Goal: Complete application form

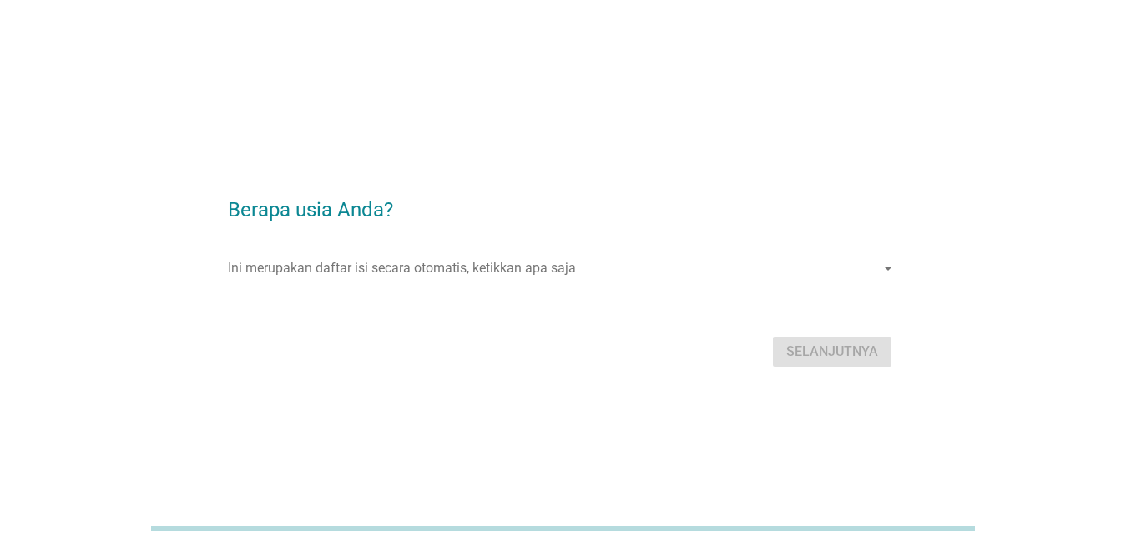
click at [569, 270] on input "Ini merupakan daftar isi secara otomatis, ketikkan apa saja" at bounding box center [551, 268] width 647 height 27
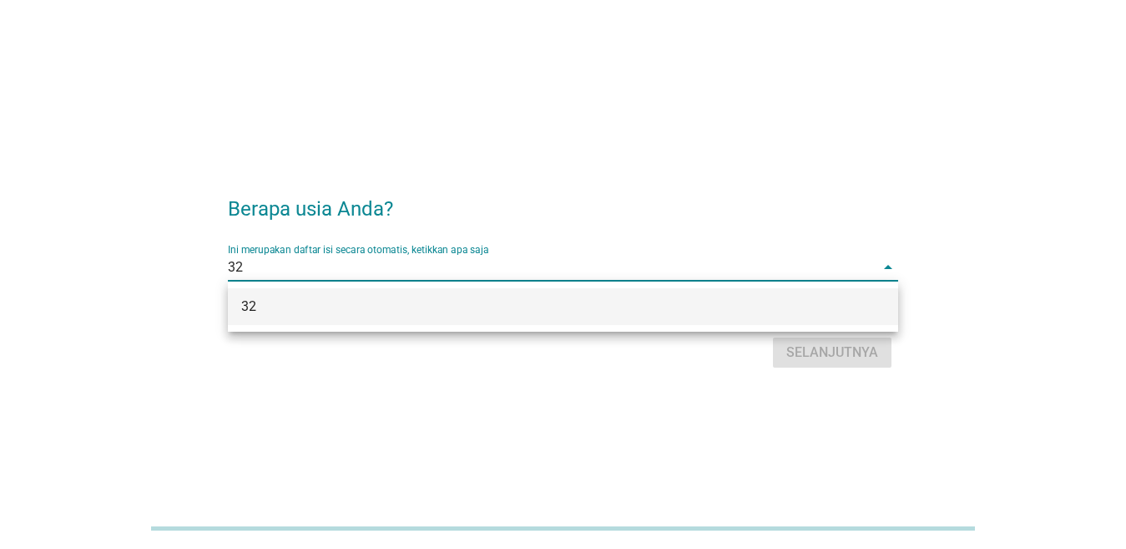
type input "32"
click at [1018, 209] on div "Berapa usia Anda? Ini merupakan daftar isi secara otomatis, ketikkan apa saja 3…" at bounding box center [563, 275] width 1046 height 222
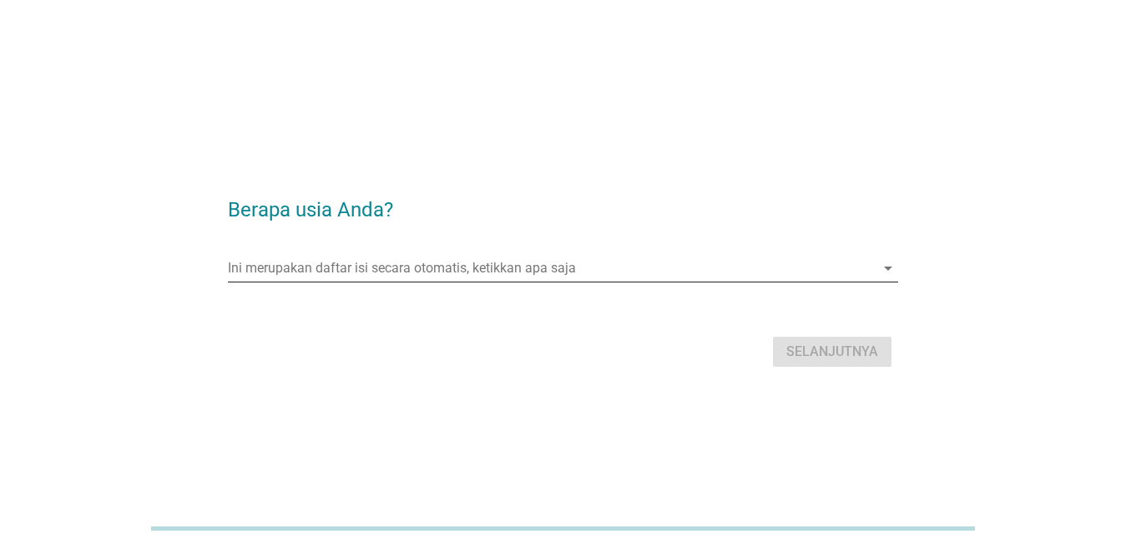
click at [665, 273] on input "Ini merupakan daftar isi secara otomatis, ketikkan apa saja" at bounding box center [551, 268] width 647 height 27
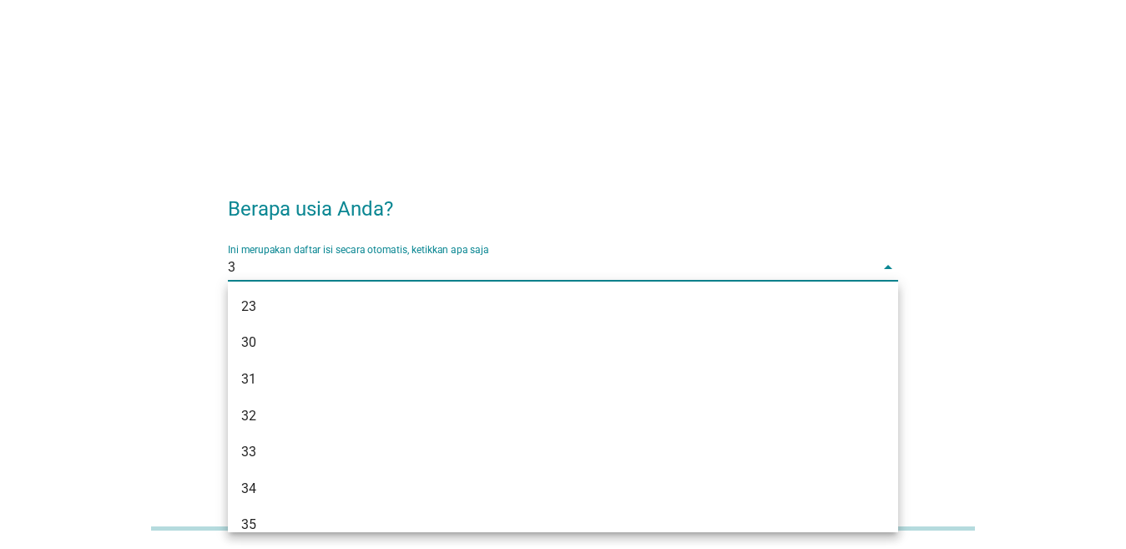
type input "32"
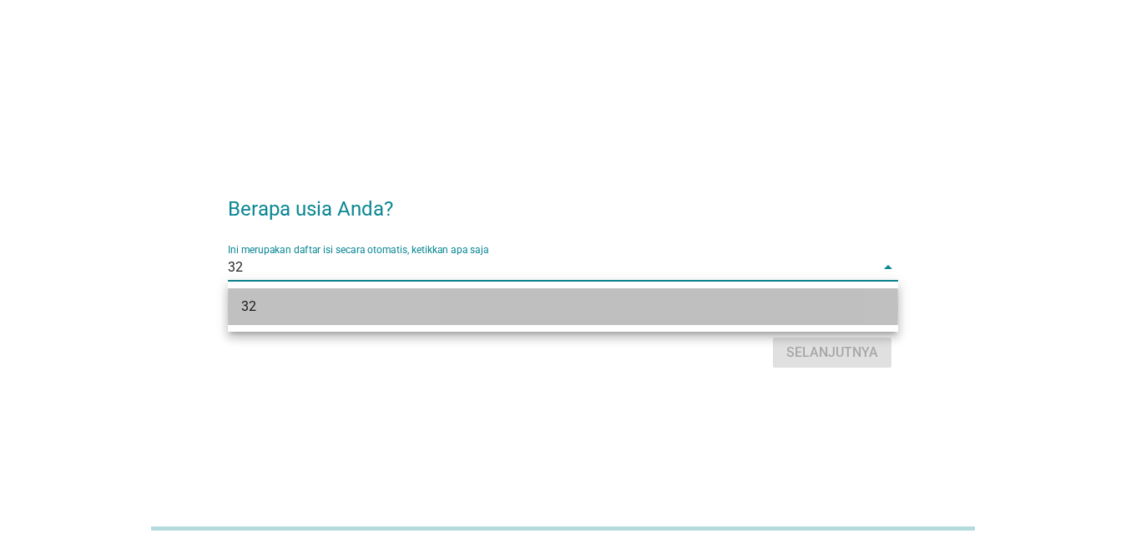
click at [492, 305] on div "32" at bounding box center [536, 306] width 590 height 20
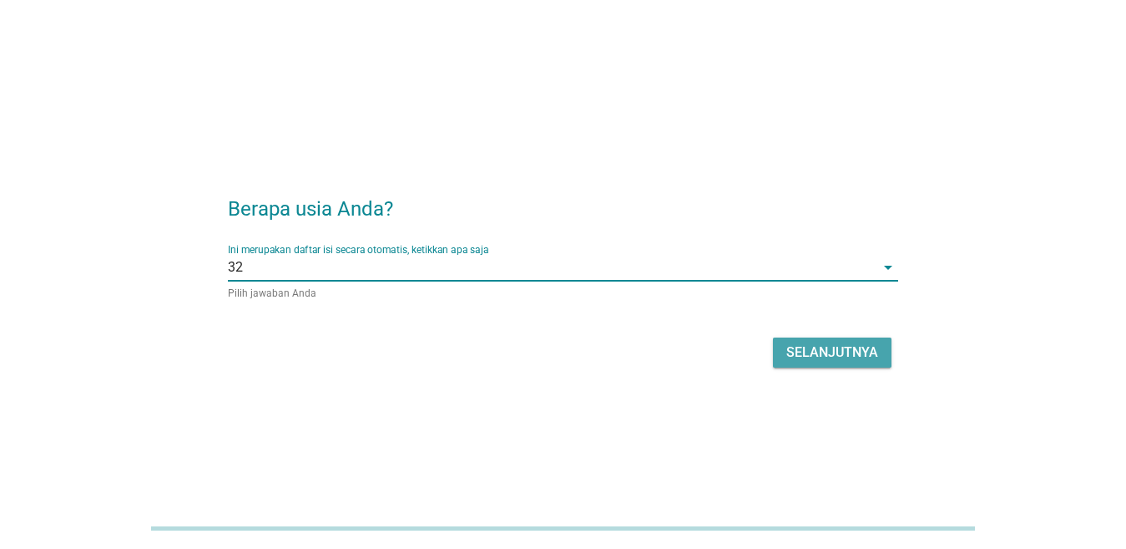
click at [846, 347] on div "Selanjutnya" at bounding box center [833, 352] width 92 height 20
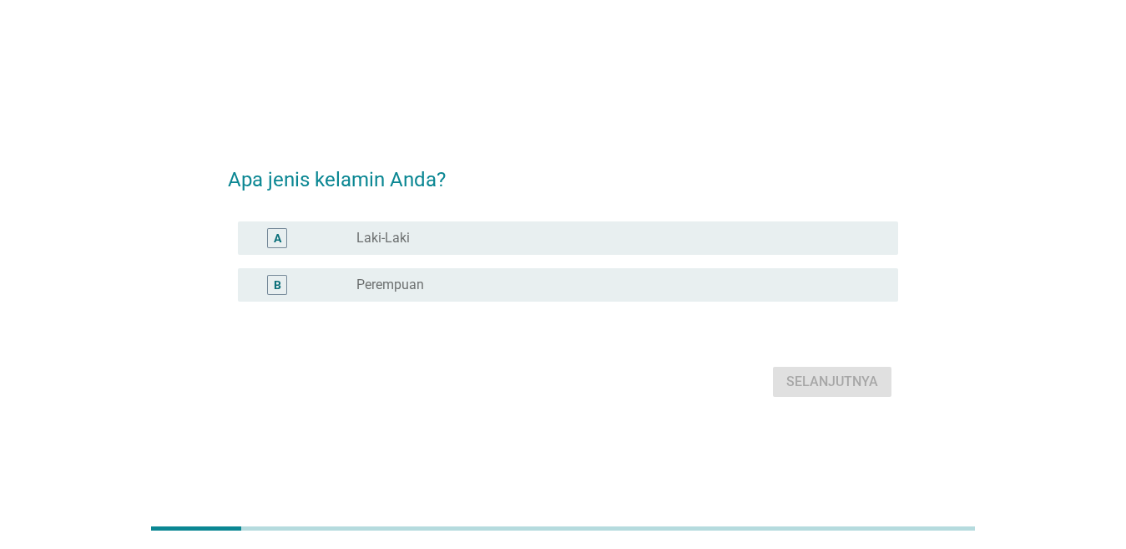
click at [691, 250] on div "A radio_button_unchecked Laki-Laki" at bounding box center [568, 237] width 660 height 33
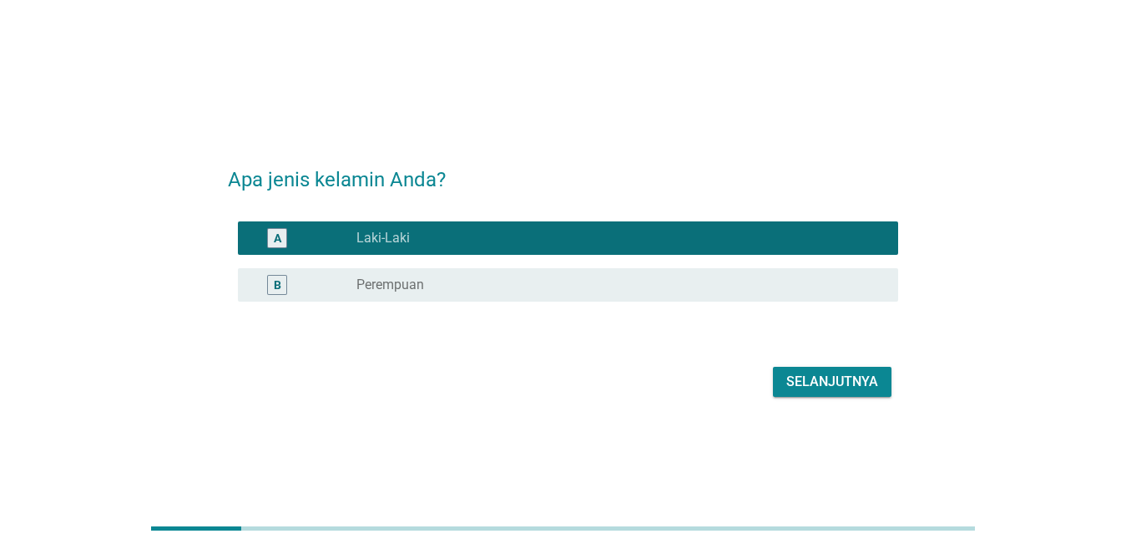
click at [853, 377] on div "Selanjutnya" at bounding box center [833, 382] width 92 height 20
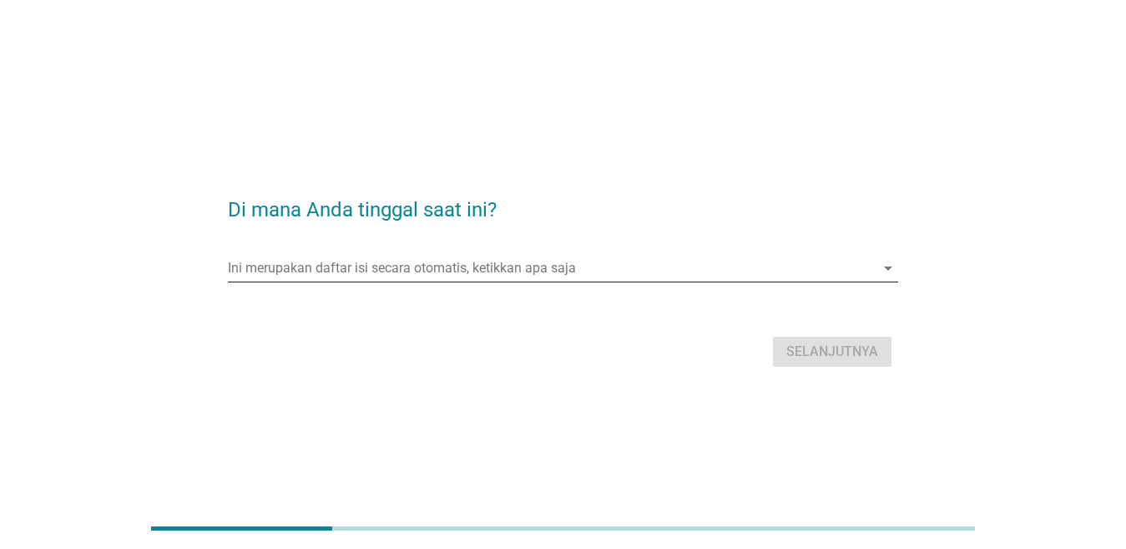
click at [641, 266] on input "Ini merupakan daftar isi secara otomatis, ketikkan apa saja" at bounding box center [551, 268] width 647 height 27
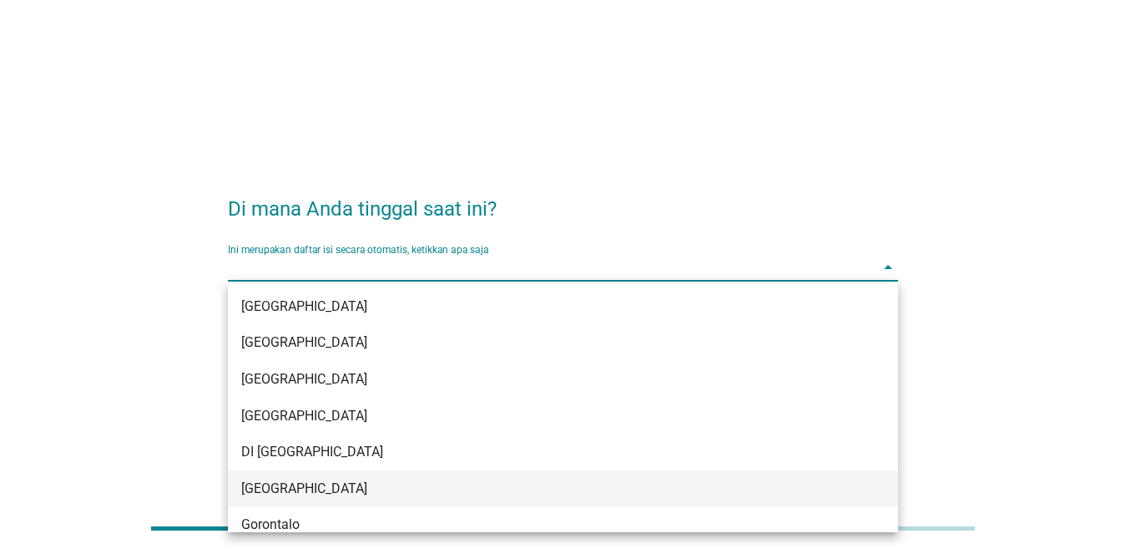
click at [300, 477] on div "[GEOGRAPHIC_DATA]" at bounding box center [563, 488] width 670 height 37
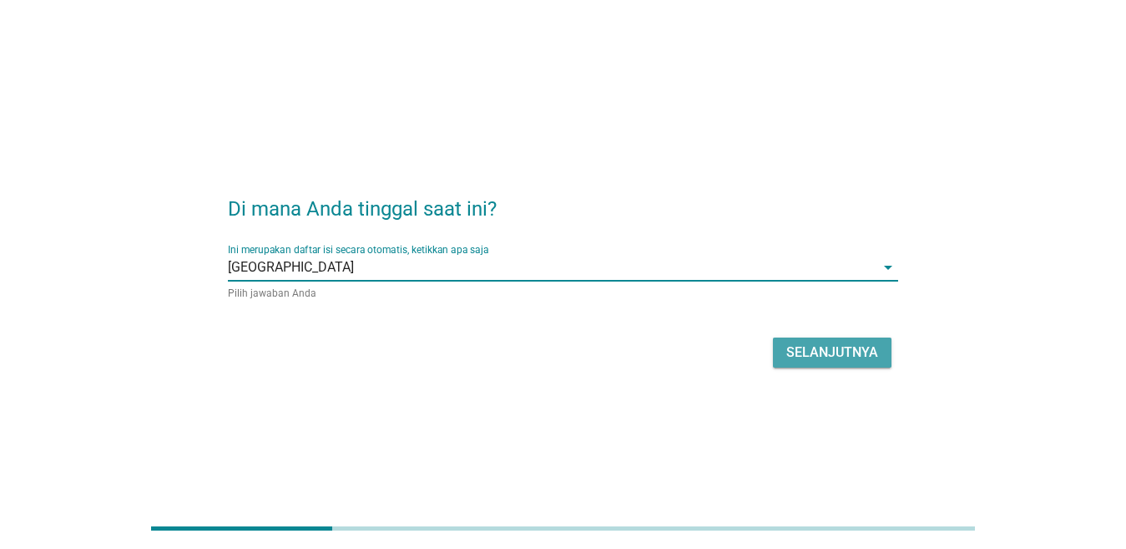
click at [812, 356] on div "Selanjutnya" at bounding box center [833, 352] width 92 height 20
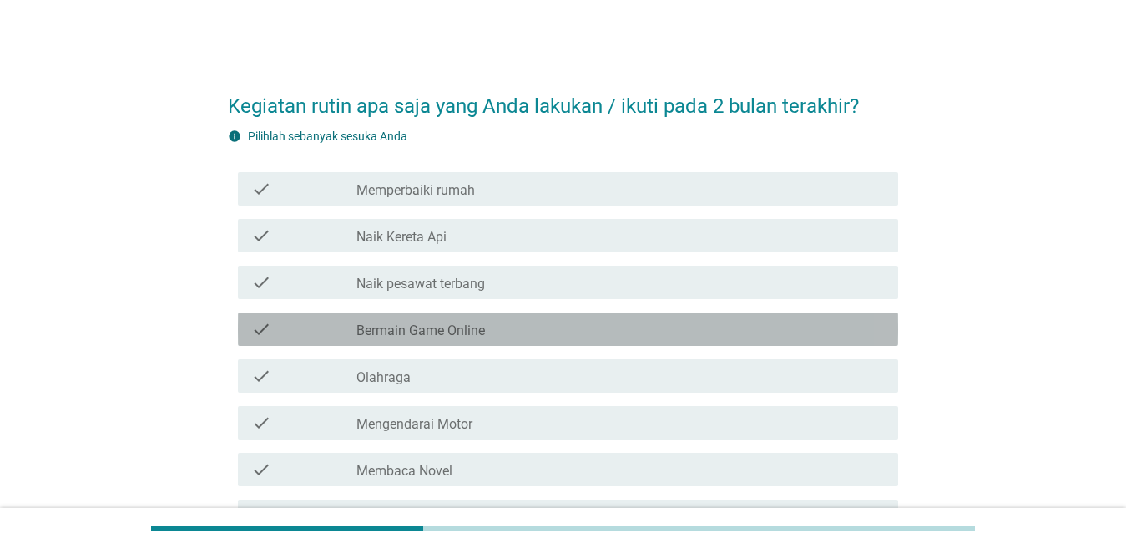
drag, startPoint x: 657, startPoint y: 342, endPoint x: 645, endPoint y: 342, distance: 11.7
click at [645, 342] on div "check check_box_outline_blank Bermain Game Online" at bounding box center [568, 328] width 660 height 33
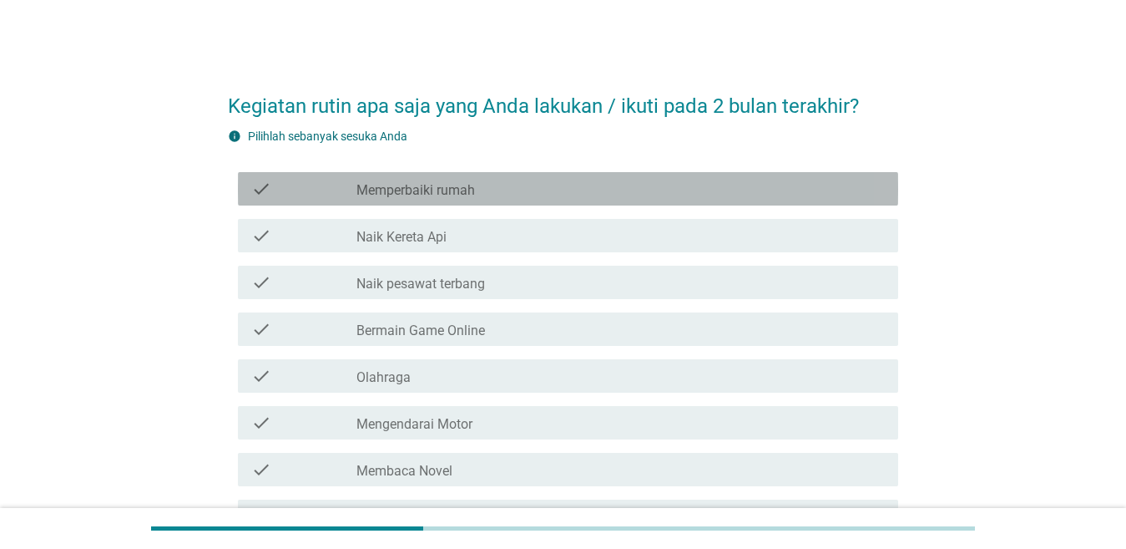
click at [472, 190] on label "Memperbaiki rumah" at bounding box center [416, 190] width 119 height 17
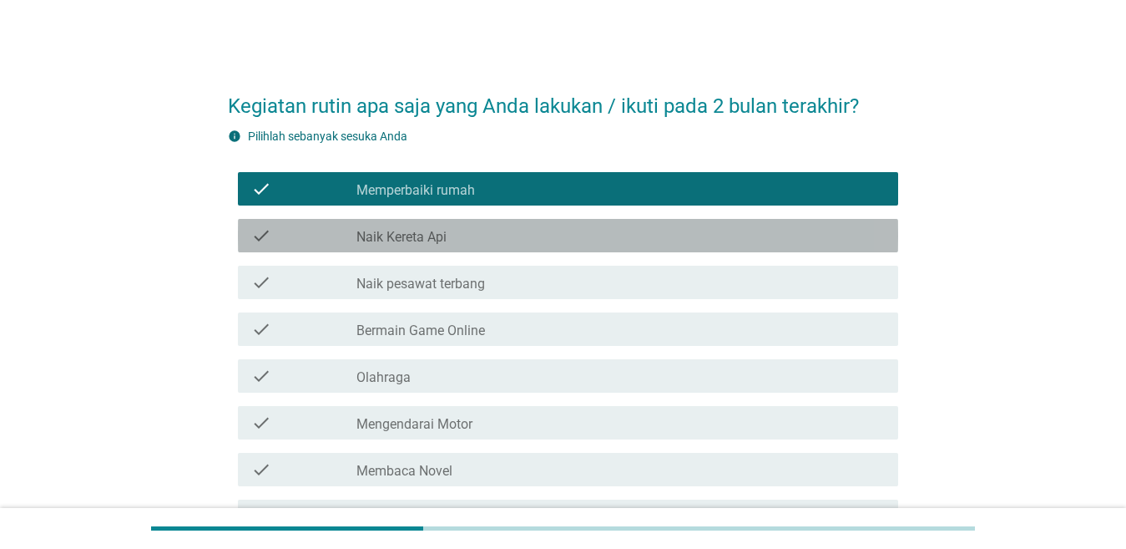
click at [488, 242] on div "check_box_outline_blank Naik Kereta Api" at bounding box center [621, 235] width 529 height 20
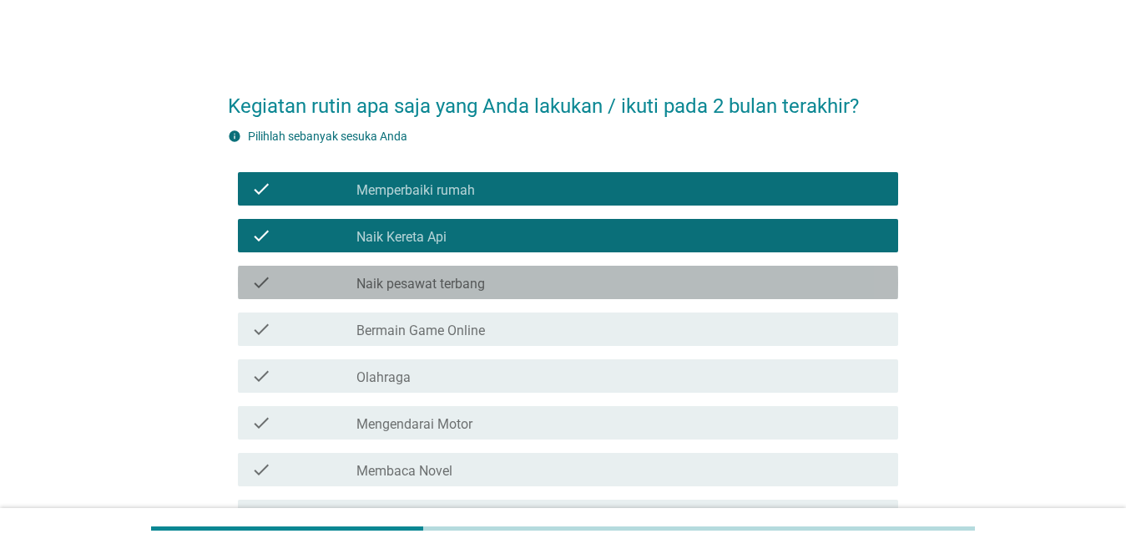
click at [498, 281] on div "check_box_outline_blank Naik pesawat terbang" at bounding box center [621, 282] width 529 height 20
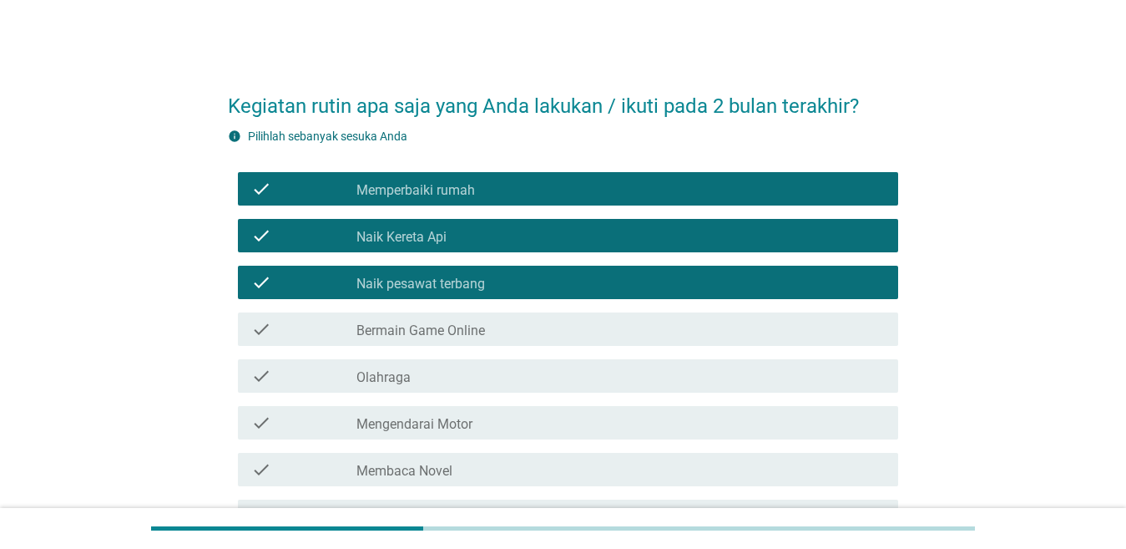
click at [491, 331] on div "check_box_outline_blank Bermain Game Online" at bounding box center [621, 329] width 529 height 20
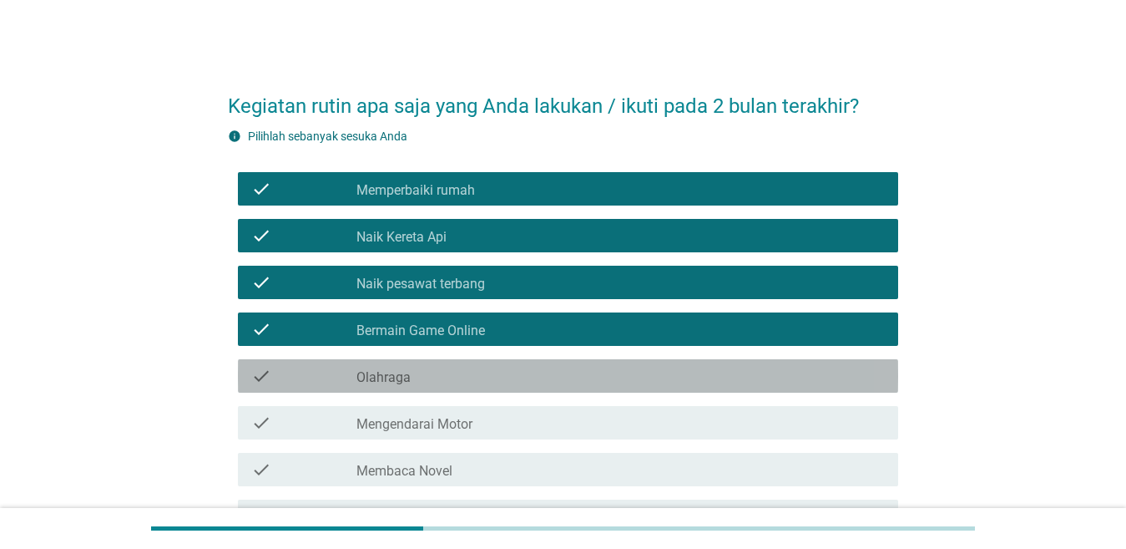
click at [467, 377] on div "check_box_outline_blank Olahraga" at bounding box center [621, 376] width 529 height 20
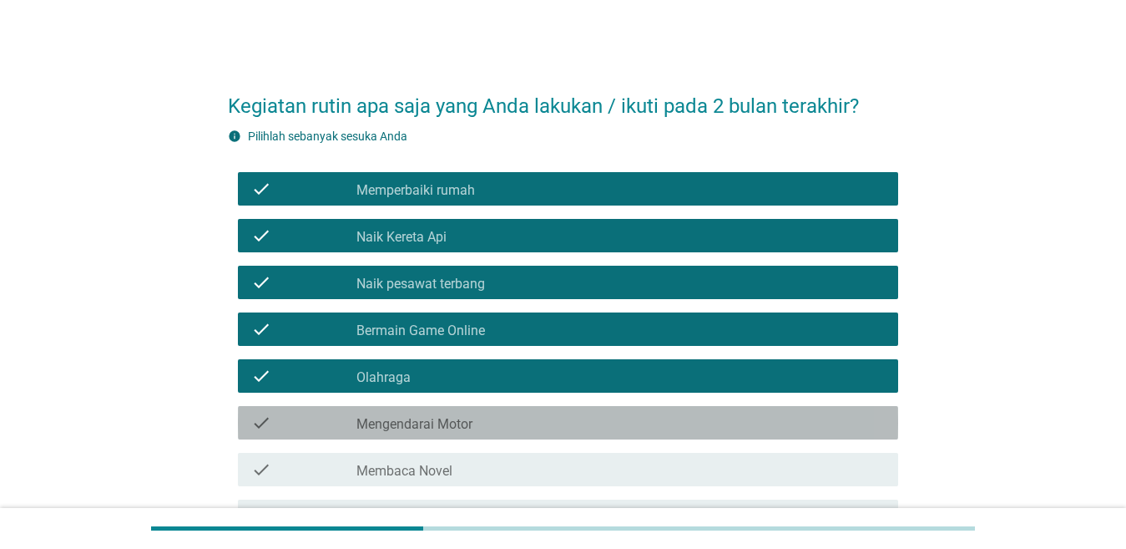
click at [472, 414] on div "check_box_outline_blank Mengendarai Motor" at bounding box center [621, 422] width 529 height 20
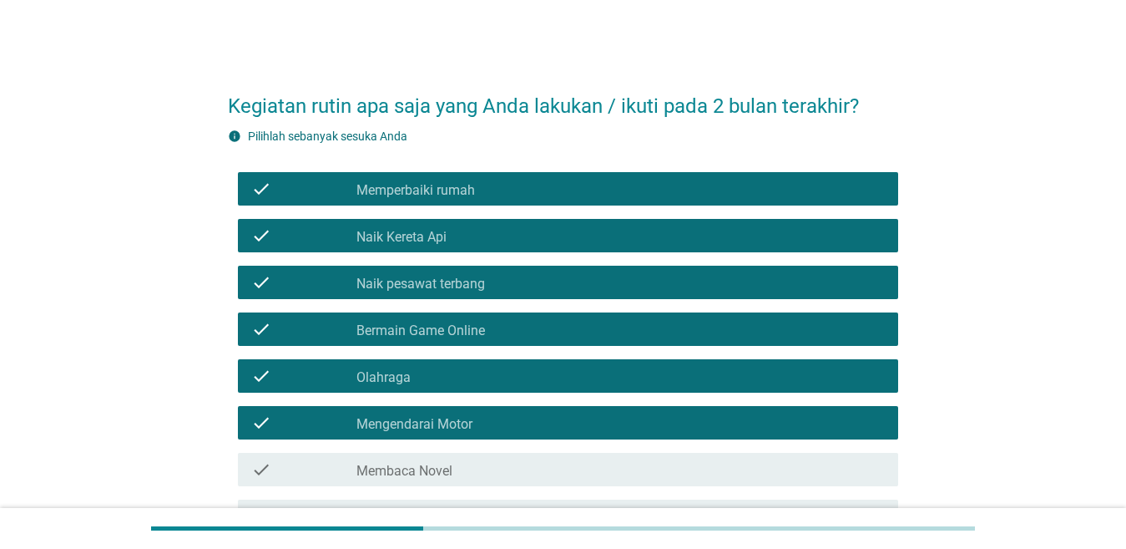
click at [483, 463] on div "check_box_outline_blank Membaca Novel" at bounding box center [621, 469] width 529 height 20
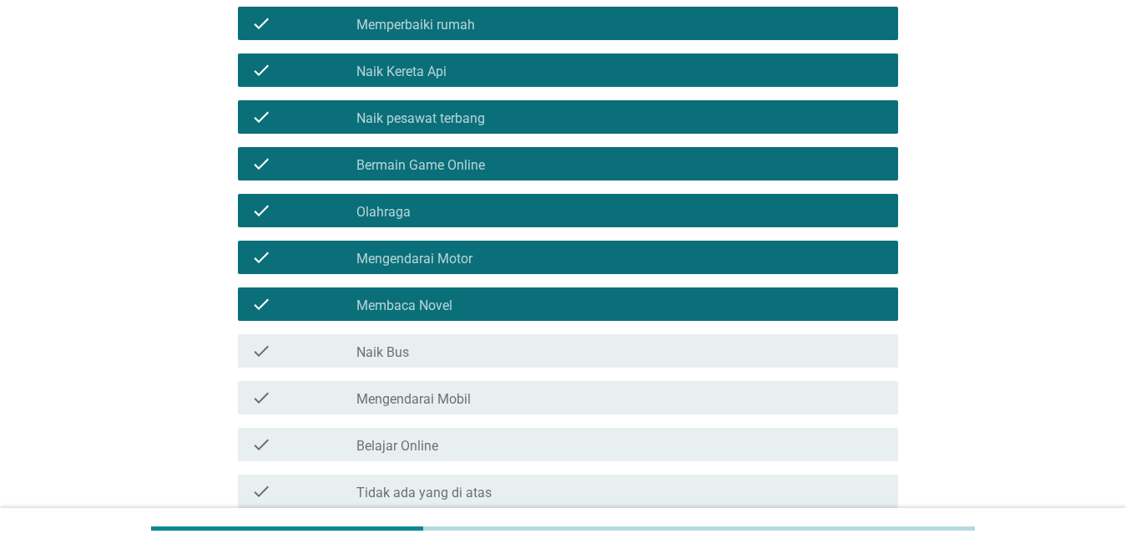
scroll to position [167, 0]
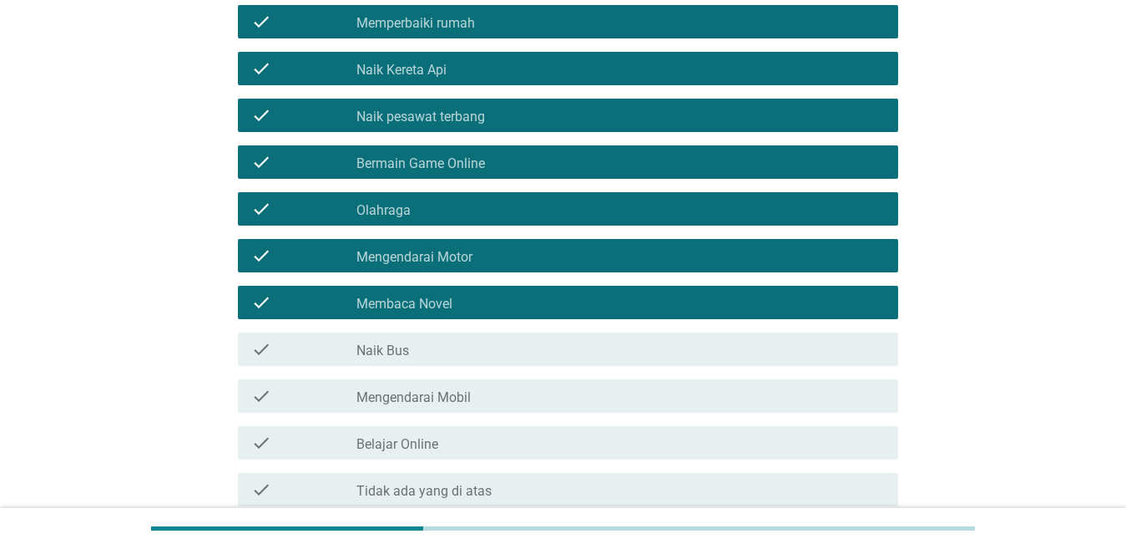
click at [528, 359] on div "check check_box_outline_blank Naik Bus" at bounding box center [568, 348] width 660 height 33
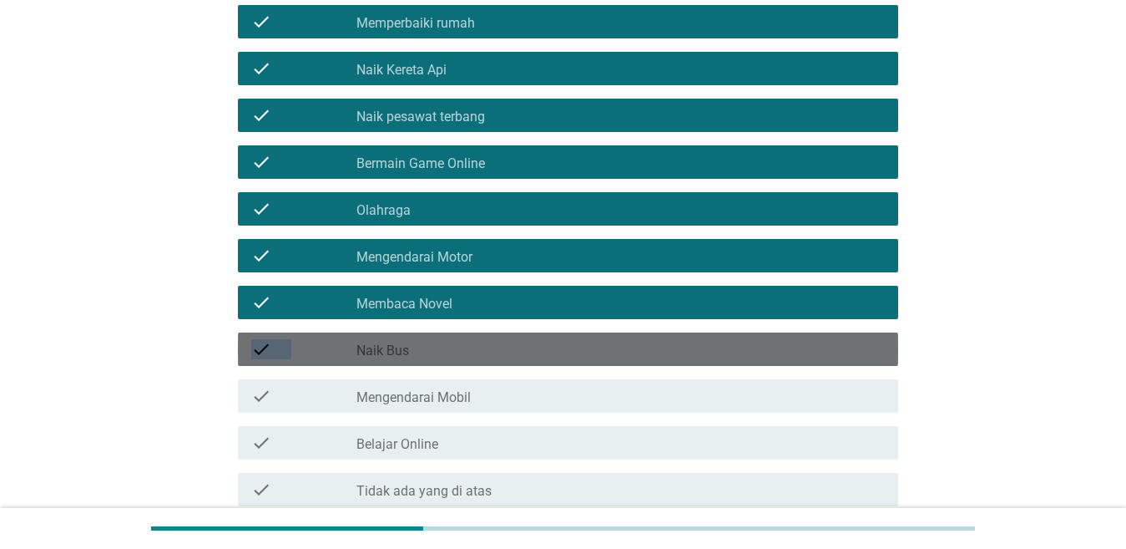
drag, startPoint x: 528, startPoint y: 360, endPoint x: 527, endPoint y: 337, distance: 22.6
click at [528, 356] on div "check check_box_outline_blank Naik Bus" at bounding box center [568, 348] width 660 height 33
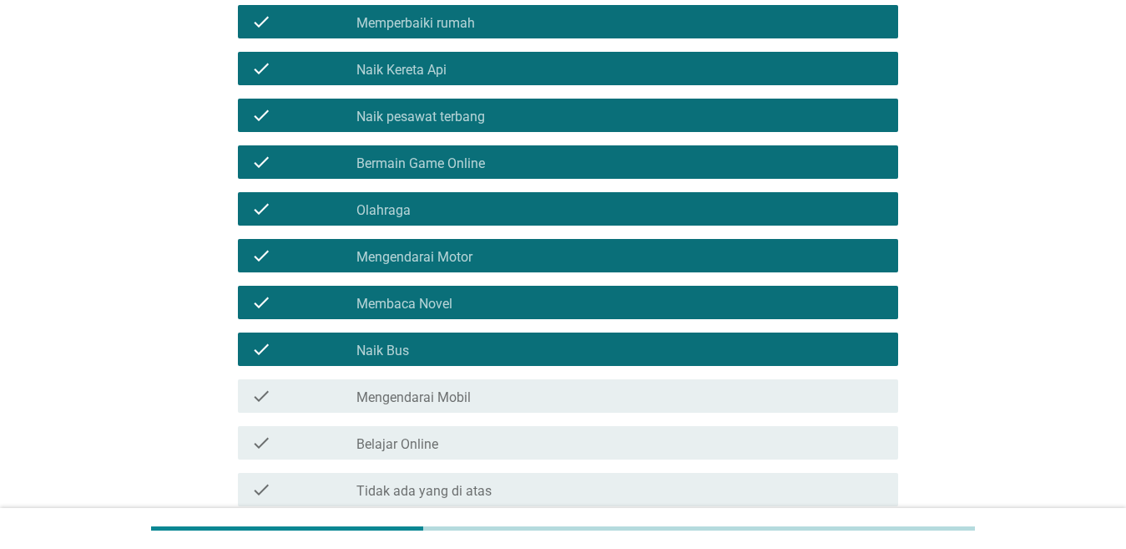
click at [503, 402] on div "check_box_outline_blank Mengendarai Mobil" at bounding box center [621, 396] width 529 height 20
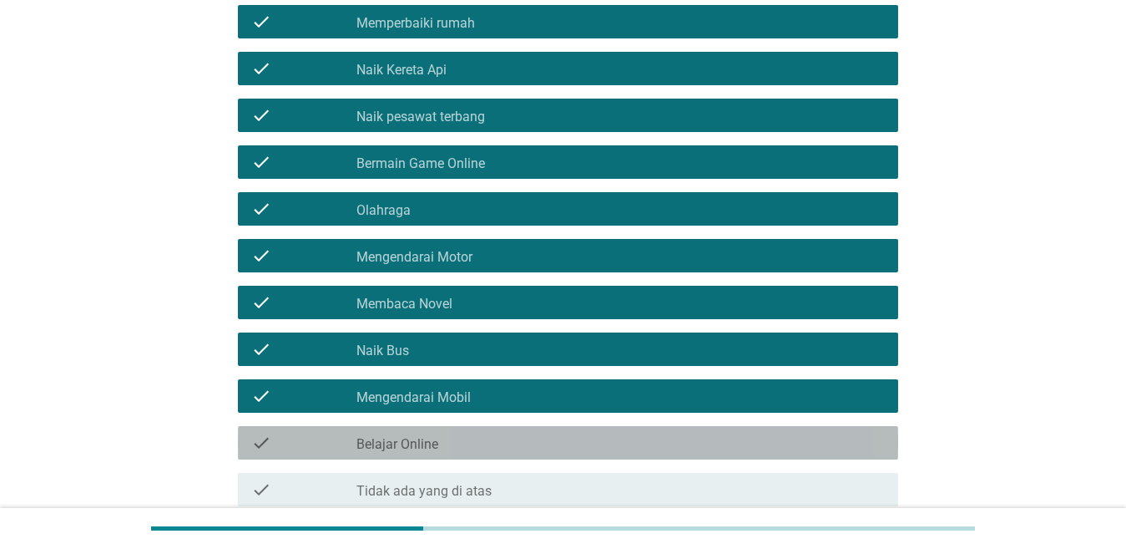
click at [508, 441] on div "check_box_outline_blank Belajar Online" at bounding box center [621, 443] width 529 height 20
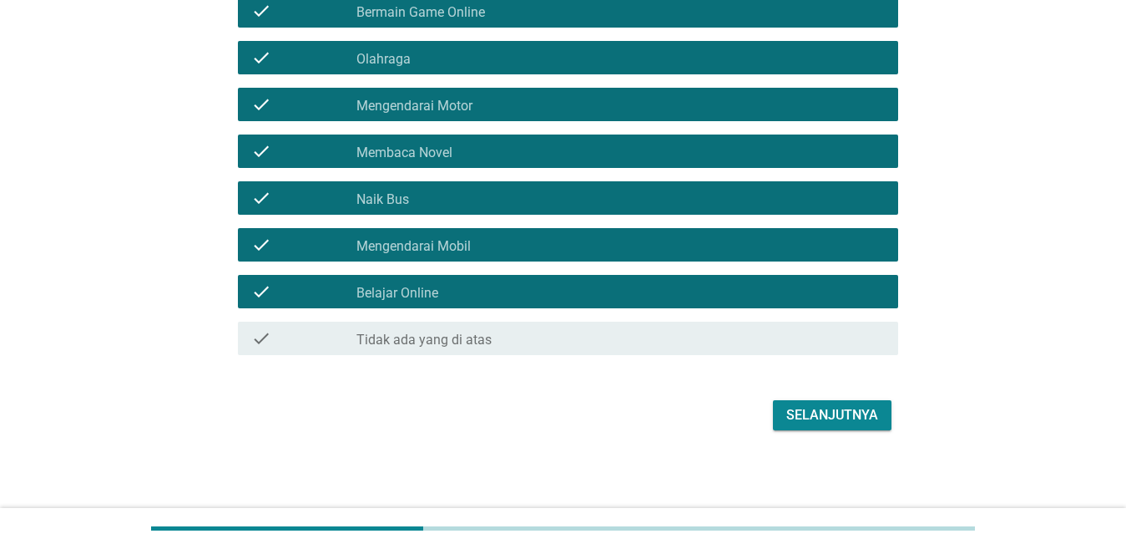
scroll to position [319, 0]
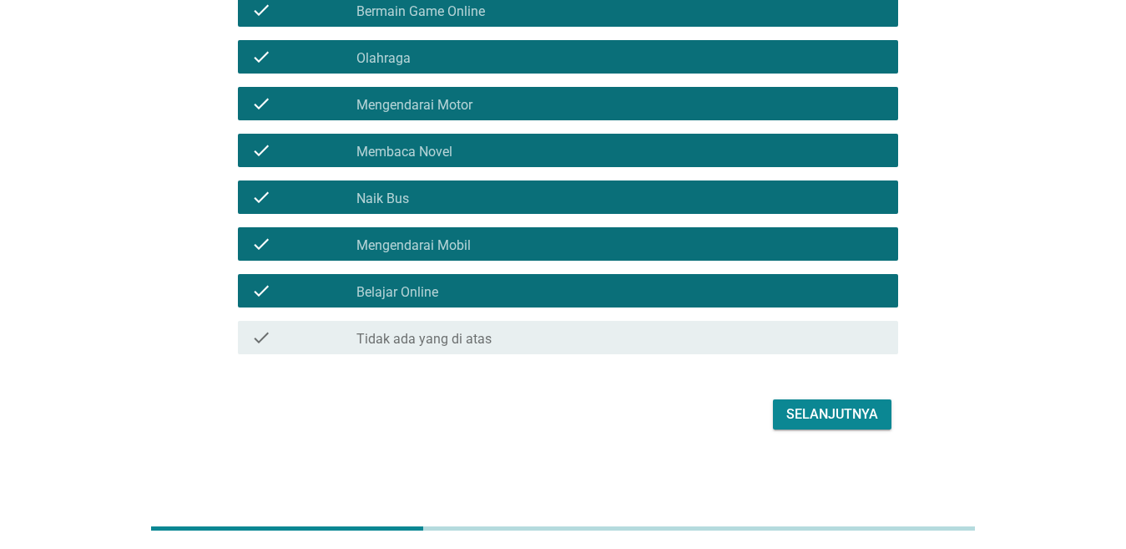
click at [618, 294] on div "check_box_outline_blank Belajar Online" at bounding box center [621, 291] width 529 height 20
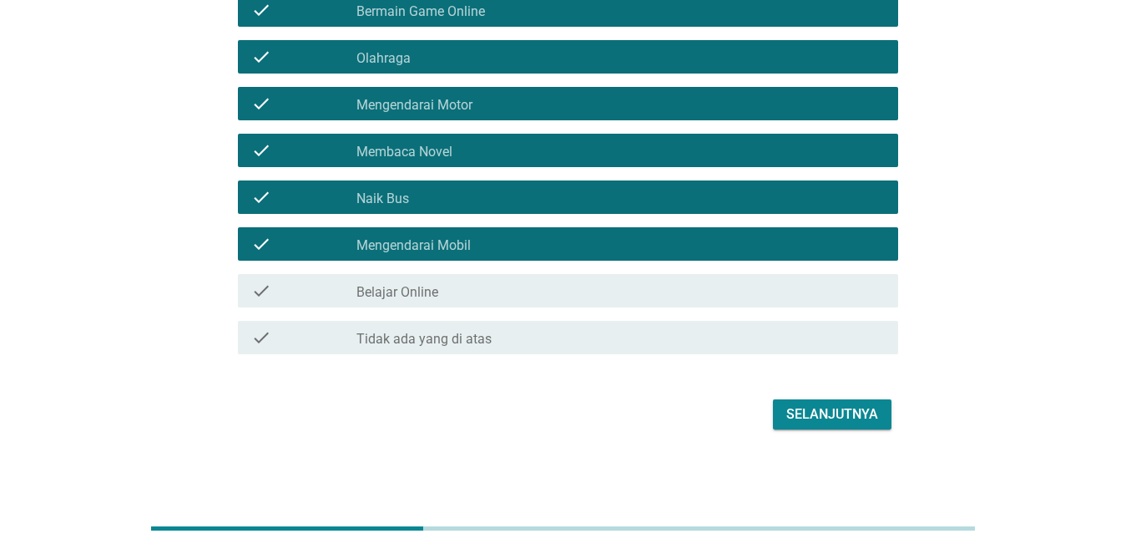
click at [647, 297] on div "check_box_outline_blank Belajar Online" at bounding box center [621, 291] width 529 height 20
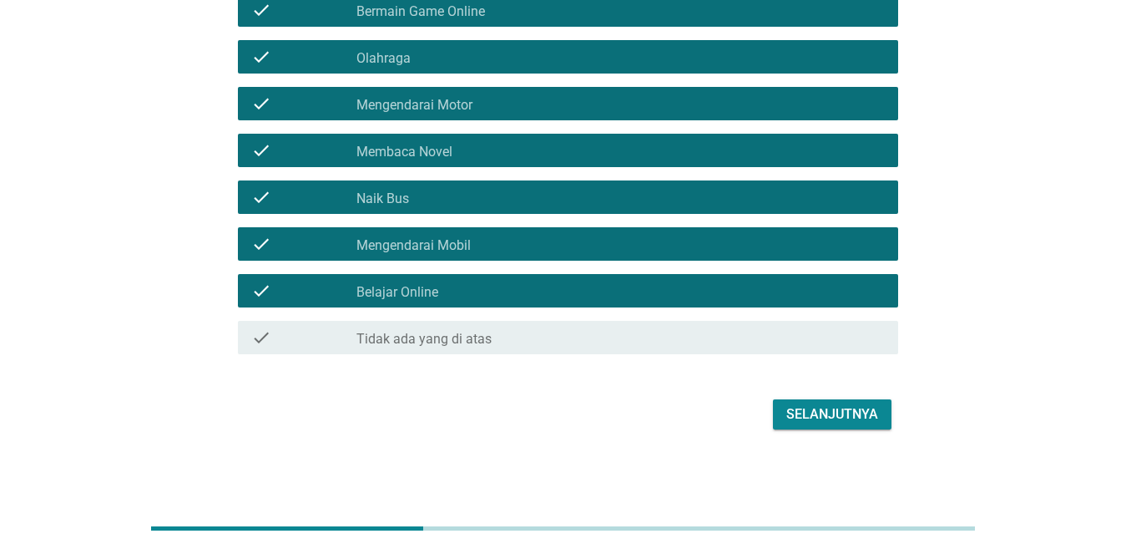
click at [817, 417] on div "Selanjutnya" at bounding box center [833, 414] width 92 height 20
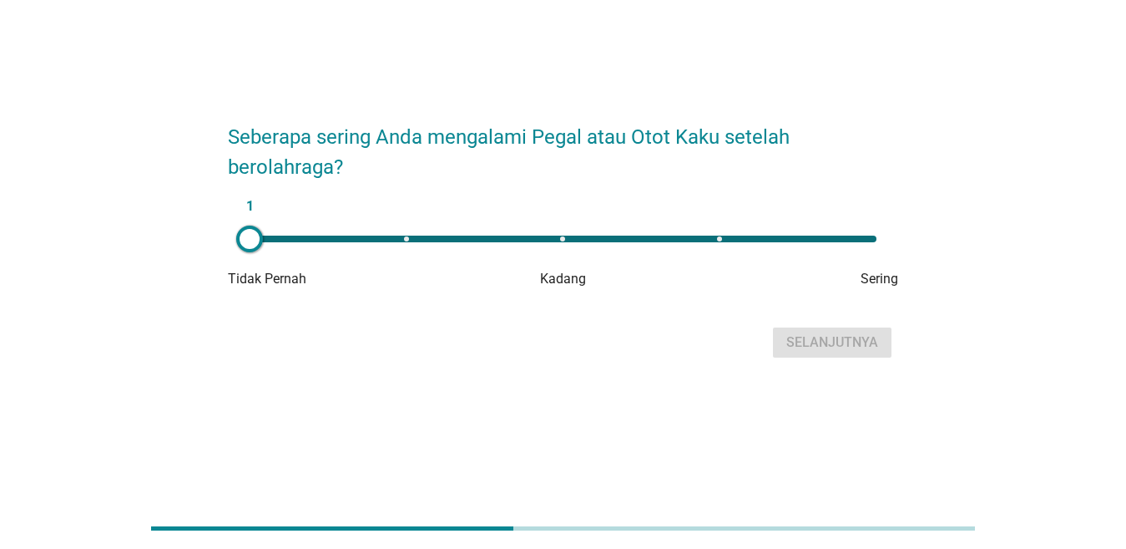
scroll to position [0, 0]
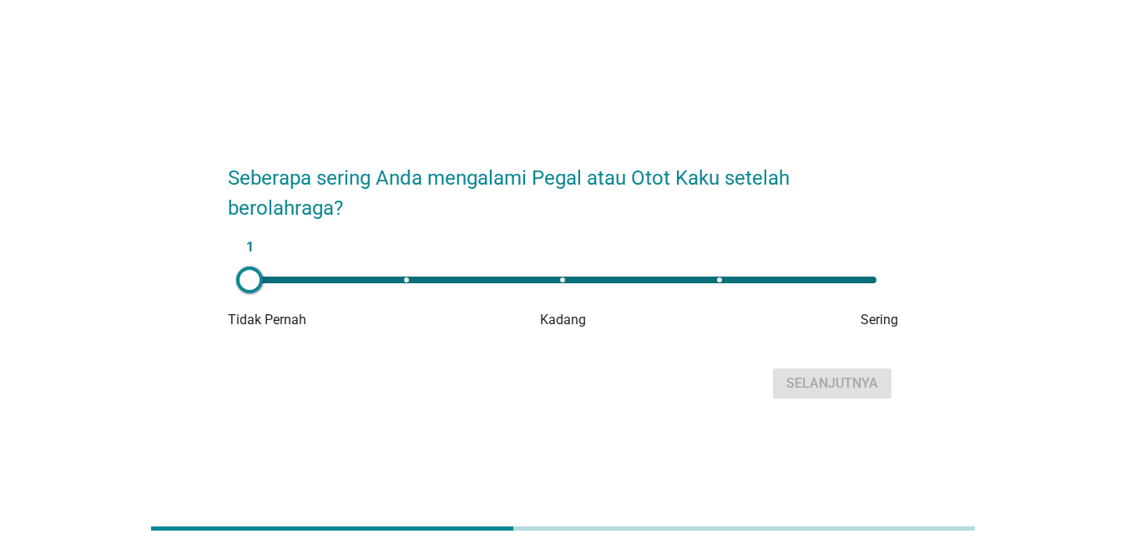
click at [717, 276] on div "1" at bounding box center [563, 279] width 627 height 7
type input "4"
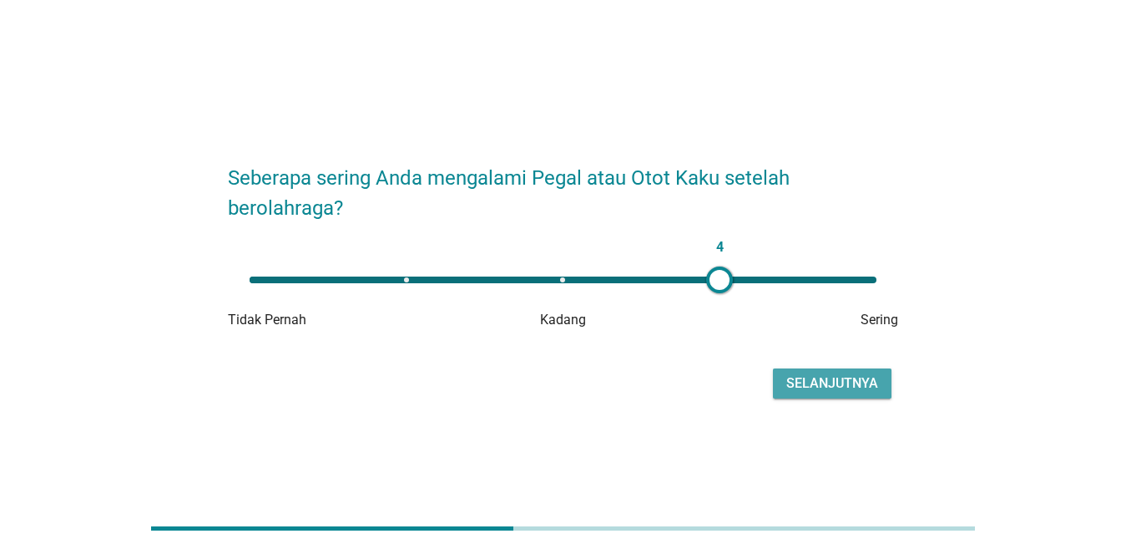
click at [855, 389] on div "Selanjutnya" at bounding box center [833, 383] width 92 height 20
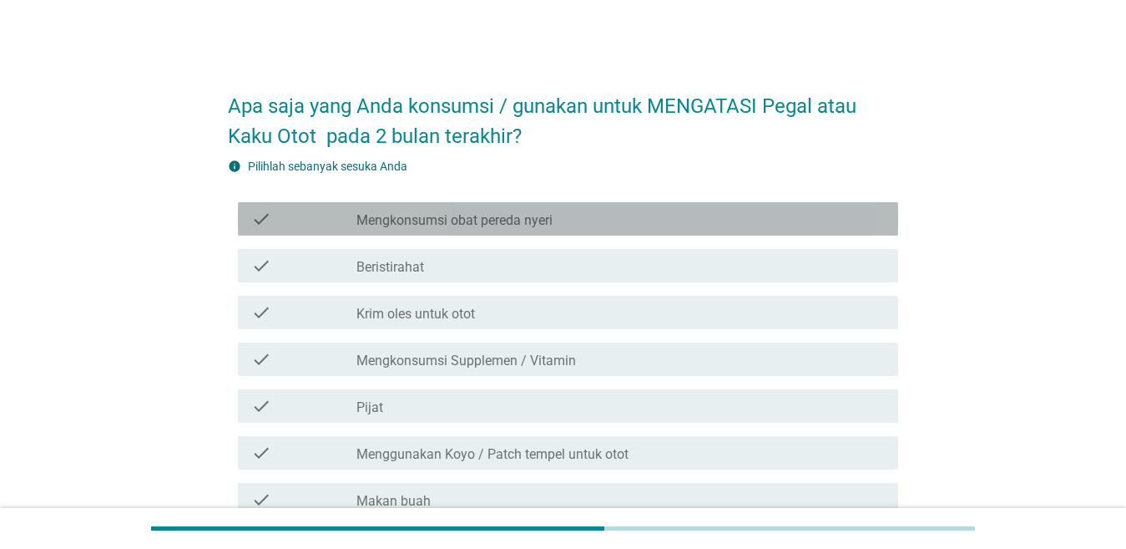
click at [532, 223] on label "Mengkonsumsi obat pereda nyeri" at bounding box center [455, 220] width 196 height 17
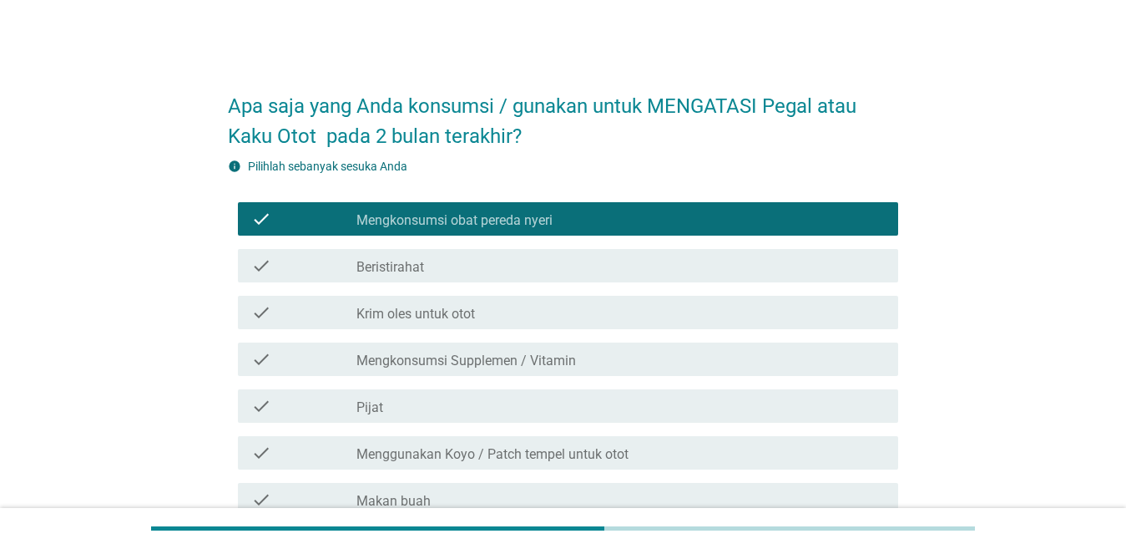
click at [506, 268] on div "check_box_outline_blank Beristirahat" at bounding box center [621, 266] width 529 height 20
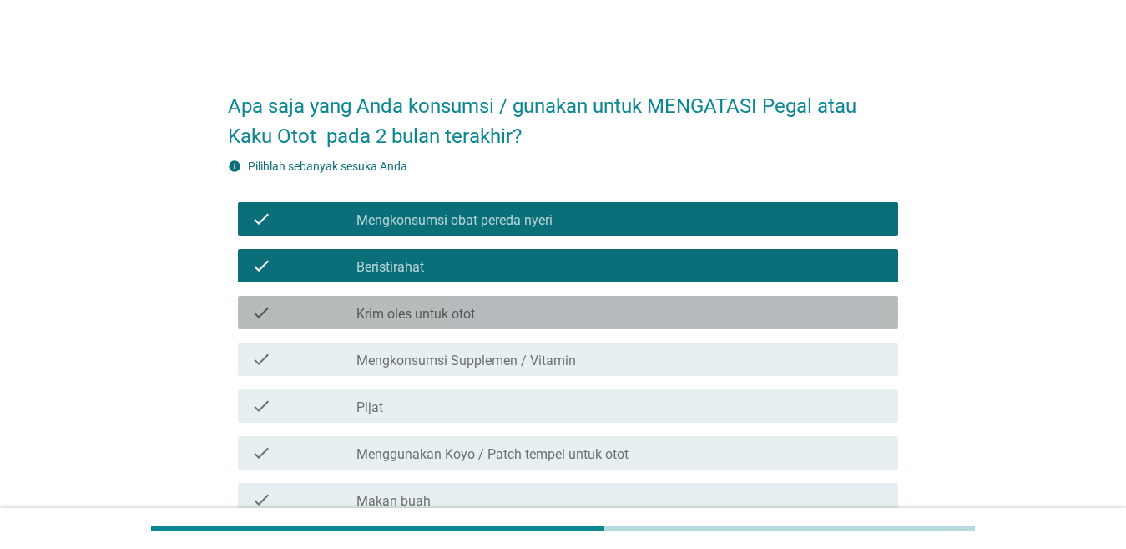
click at [509, 306] on div "check_box_outline_blank Krim oles untuk otot" at bounding box center [621, 312] width 529 height 20
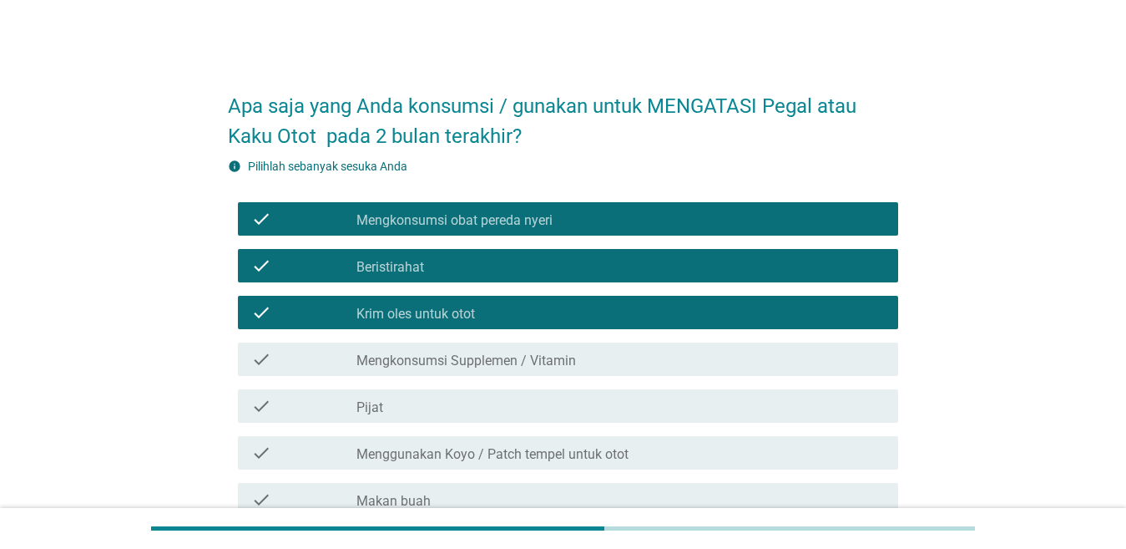
click at [612, 353] on div "check_box_outline_blank Mengkonsumsi Supplemen / Vitamin" at bounding box center [621, 359] width 529 height 20
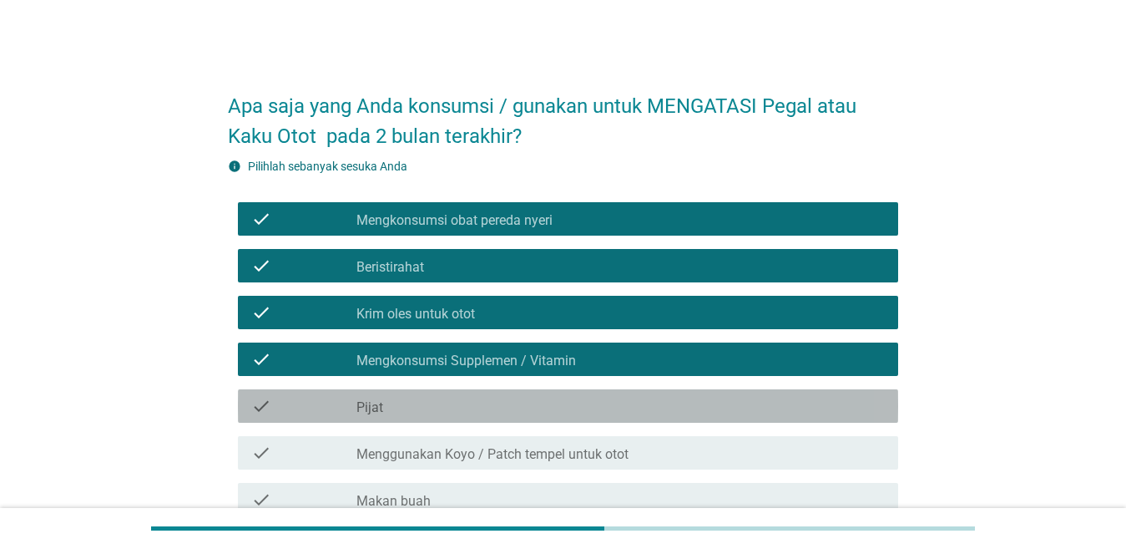
click at [565, 403] on div "check_box_outline_blank Pijat" at bounding box center [621, 406] width 529 height 20
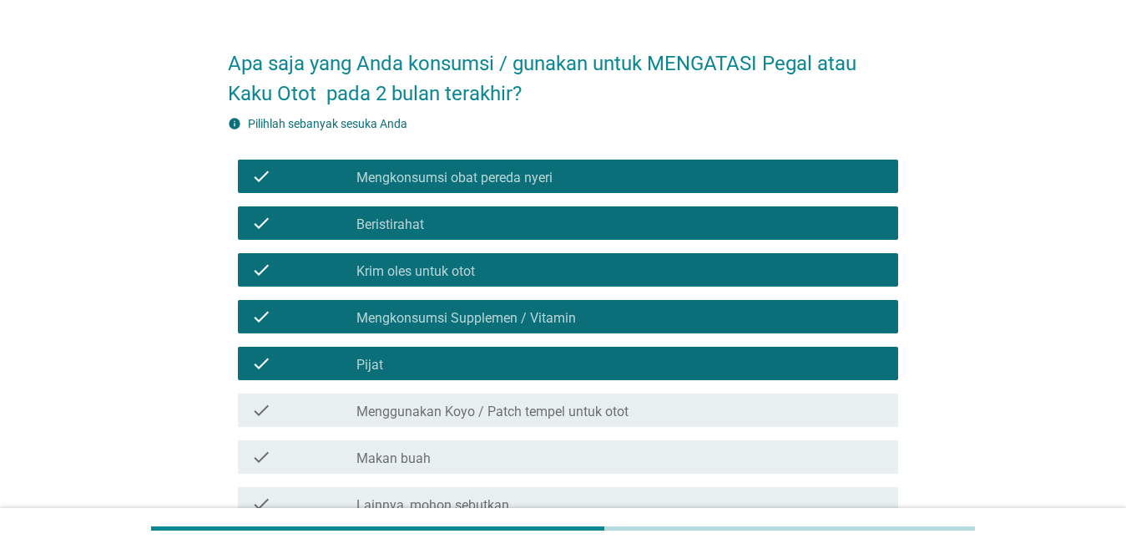
scroll to position [83, 0]
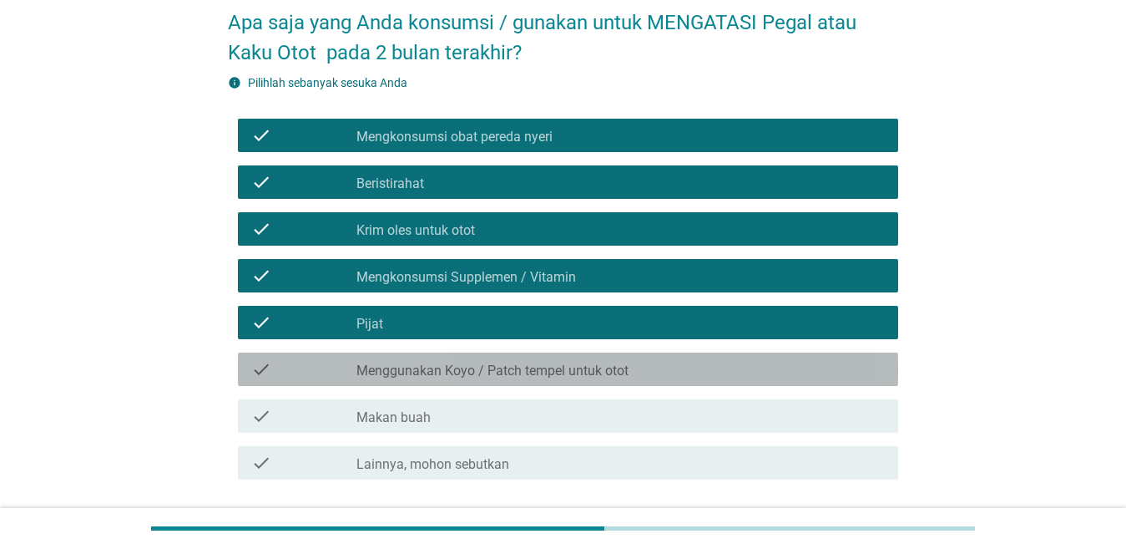
click at [632, 372] on div "check_box_outline_blank Menggunakan Koyo / Patch tempel untuk otot" at bounding box center [621, 369] width 529 height 20
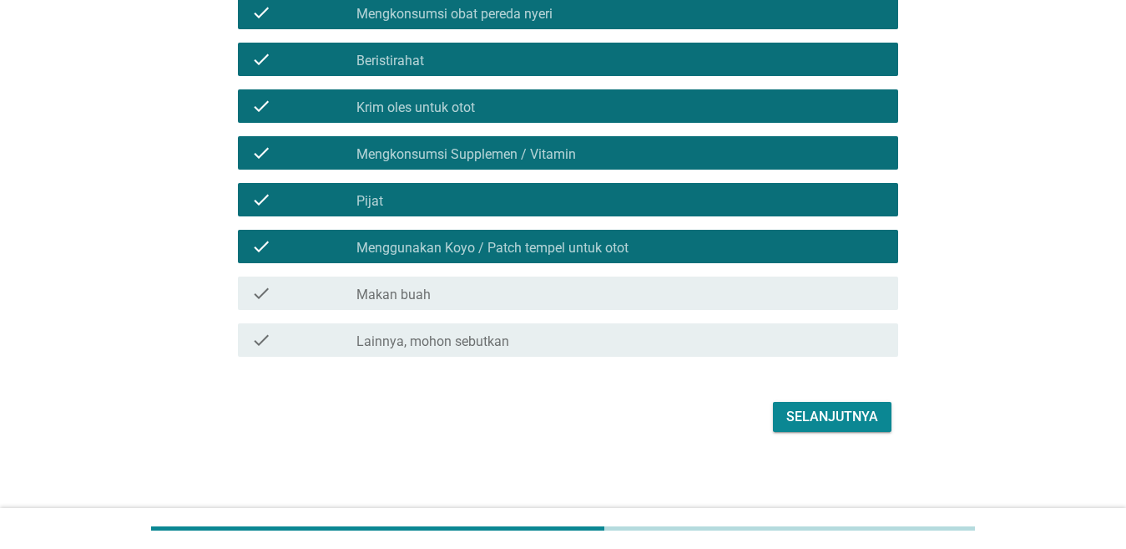
scroll to position [209, 0]
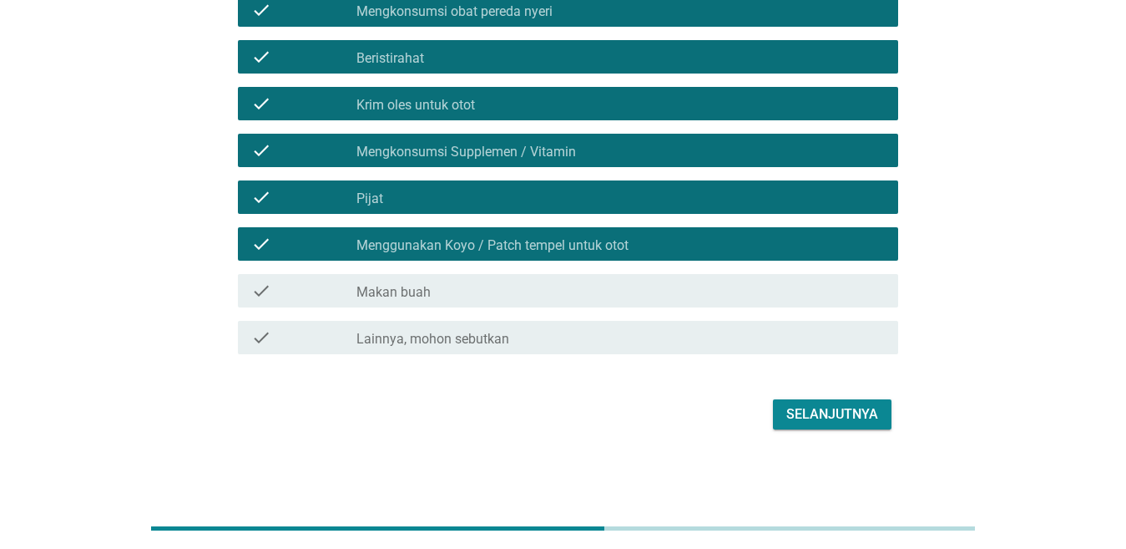
click at [822, 410] on div "Selanjutnya" at bounding box center [833, 414] width 92 height 20
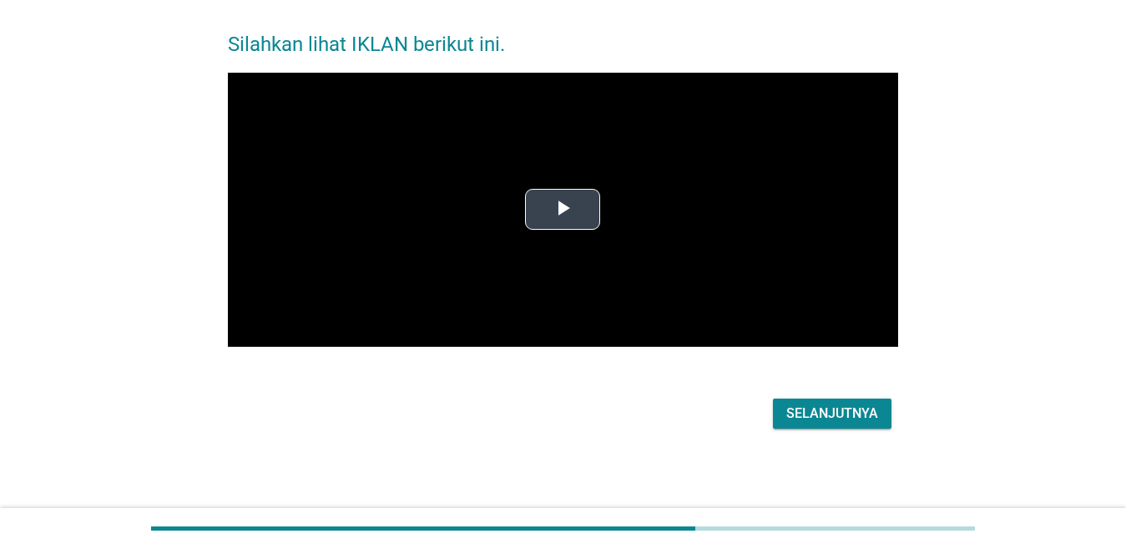
scroll to position [0, 0]
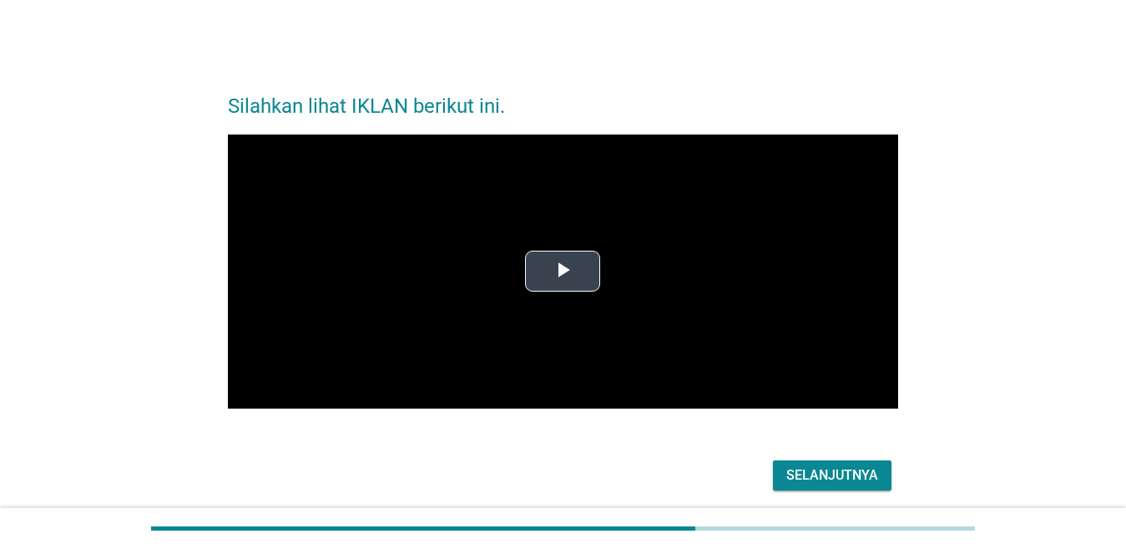
click at [563, 271] on span "Video Player" at bounding box center [563, 271] width 0 height 0
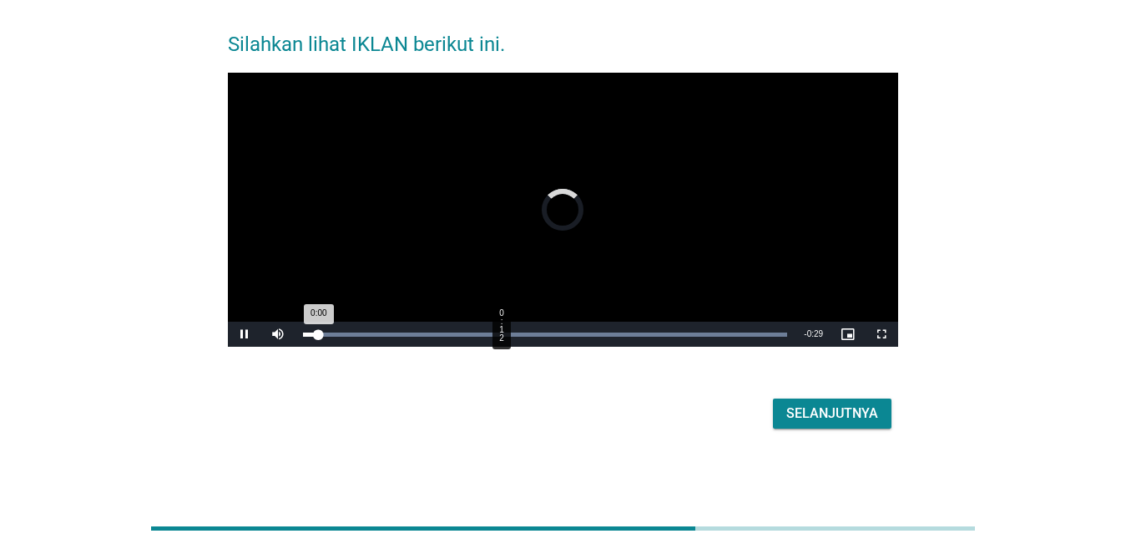
click at [501, 334] on div "Loaded : 100.00% 0:12 0:00" at bounding box center [545, 334] width 485 height 4
click at [638, 334] on div "Loaded : 100.00% 0:20 0:12" at bounding box center [545, 334] width 485 height 4
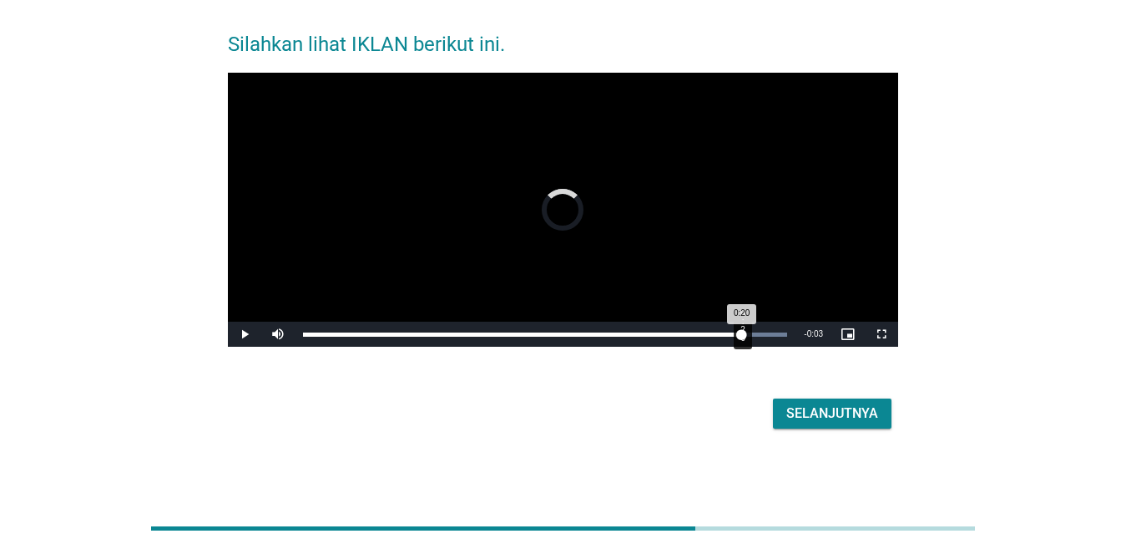
click at [742, 336] on div "Loaded : 100.00% 0:26 0:20" at bounding box center [545, 334] width 485 height 4
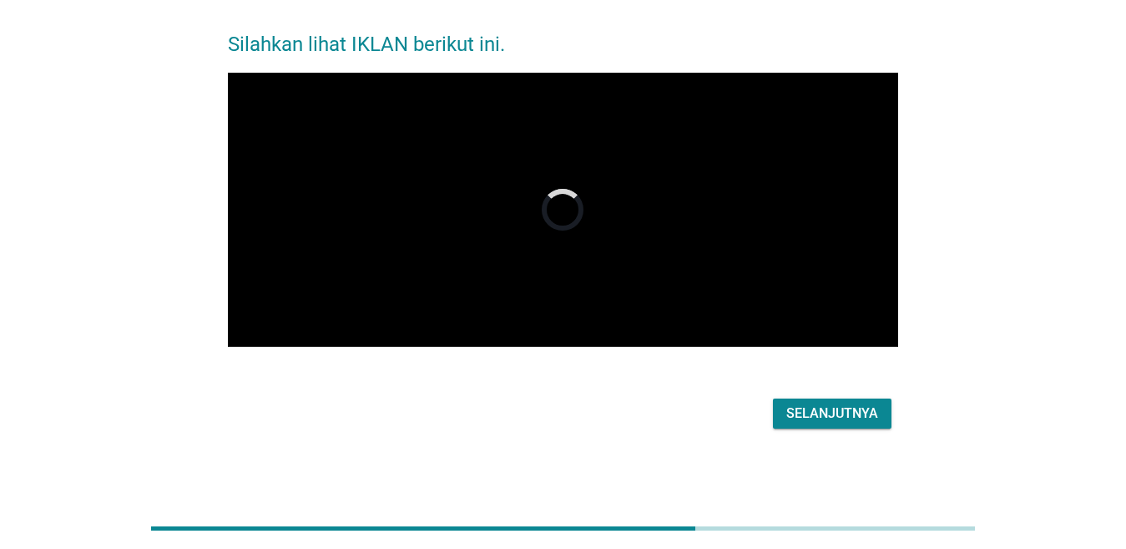
click at [832, 417] on div "Selanjutnya" at bounding box center [833, 413] width 92 height 20
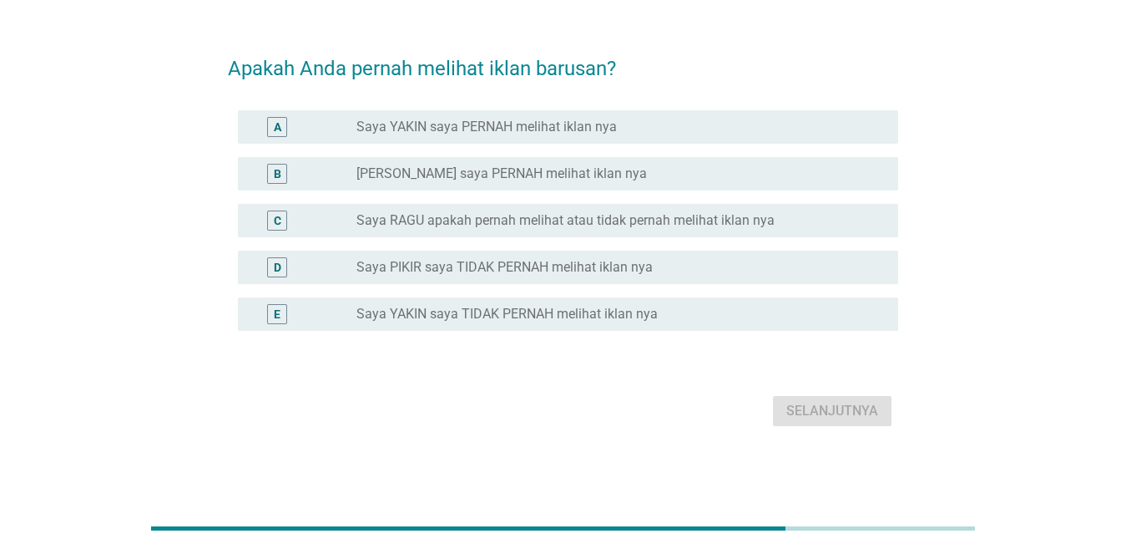
scroll to position [0, 0]
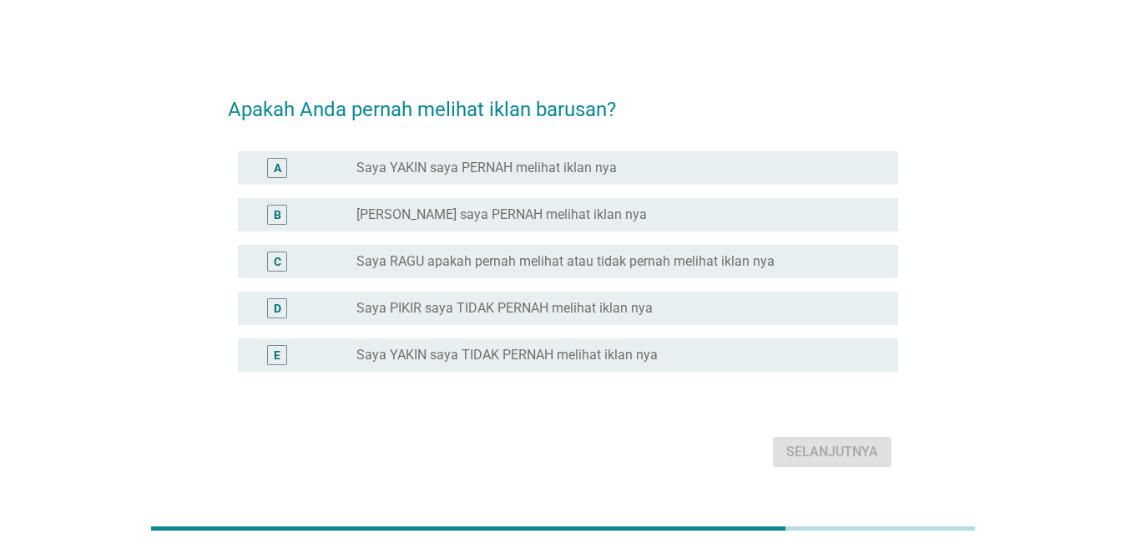
click at [666, 167] on div "radio_button_unchecked Saya YAKIN saya PERNAH melihat iklan nya" at bounding box center [614, 167] width 515 height 17
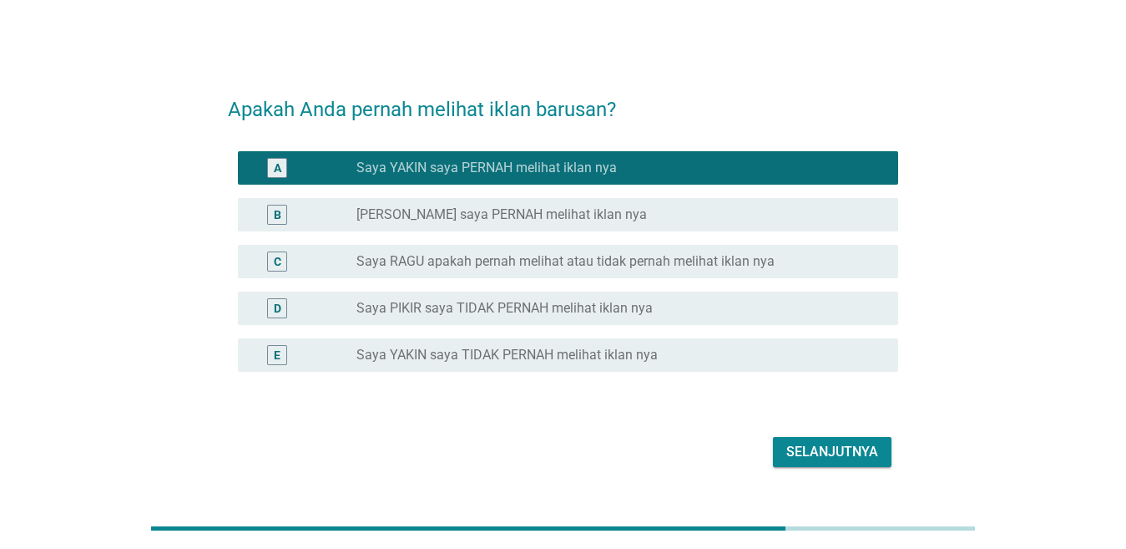
click at [814, 444] on div "Selanjutnya" at bounding box center [833, 452] width 92 height 20
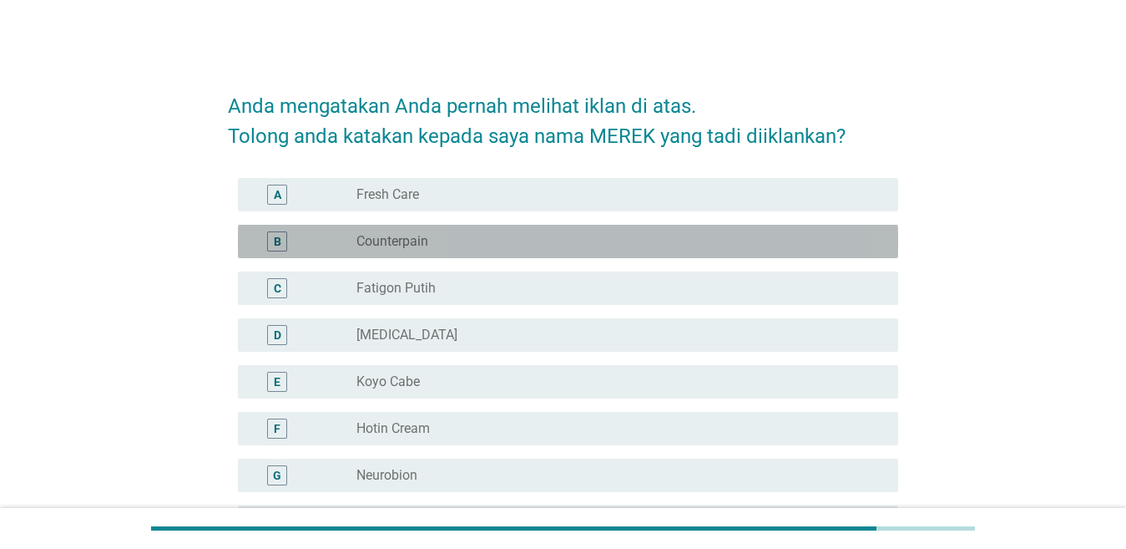
click at [482, 243] on div "radio_button_unchecked Counterpain" at bounding box center [614, 241] width 515 height 17
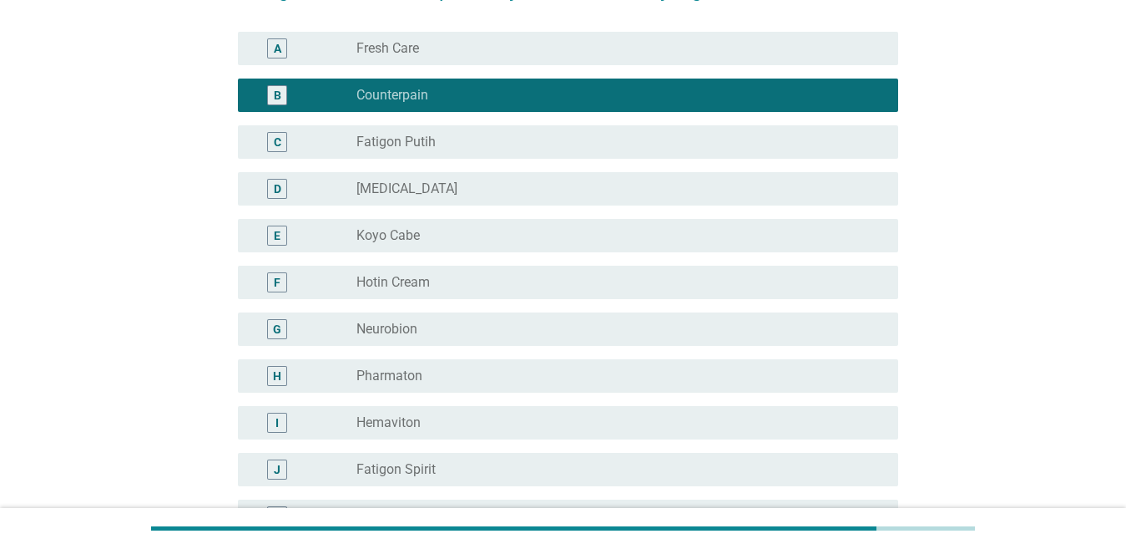
scroll to position [167, 0]
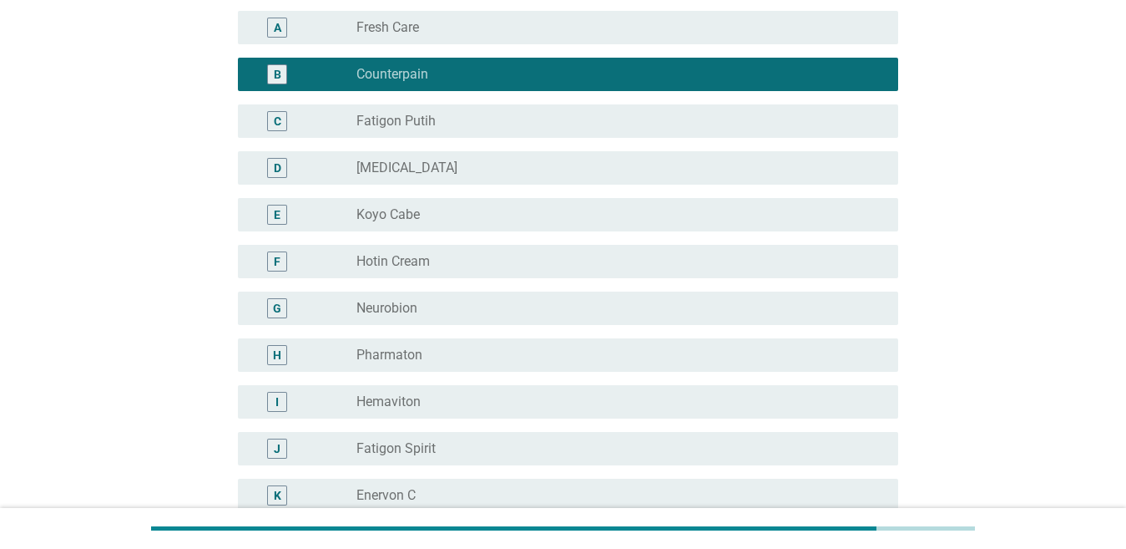
click at [466, 82] on div "radio_button_checked Counterpain" at bounding box center [614, 74] width 515 height 17
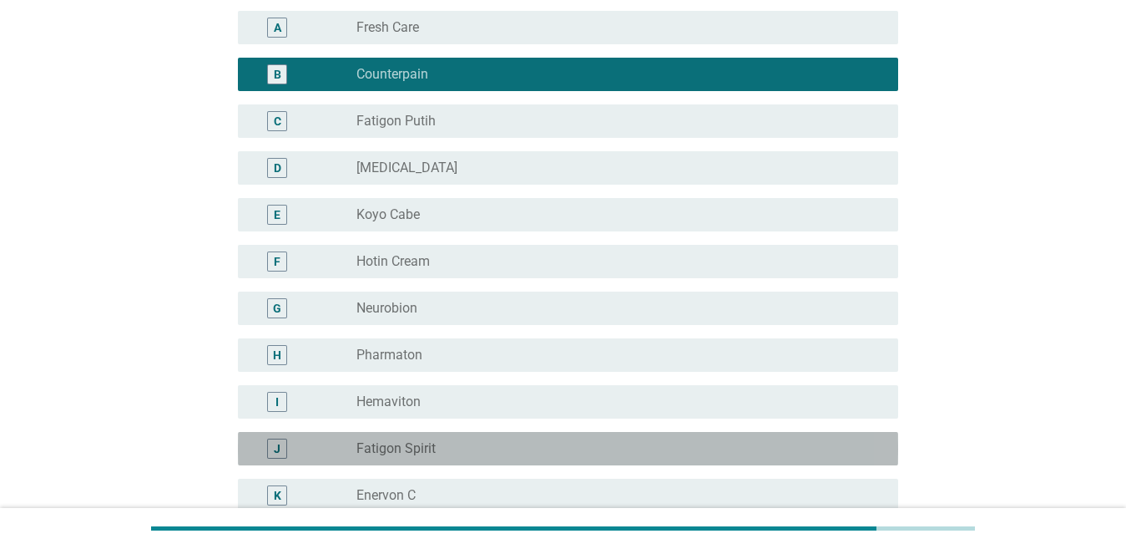
click at [464, 452] on div "radio_button_unchecked Fatigon Spirit" at bounding box center [614, 448] width 515 height 17
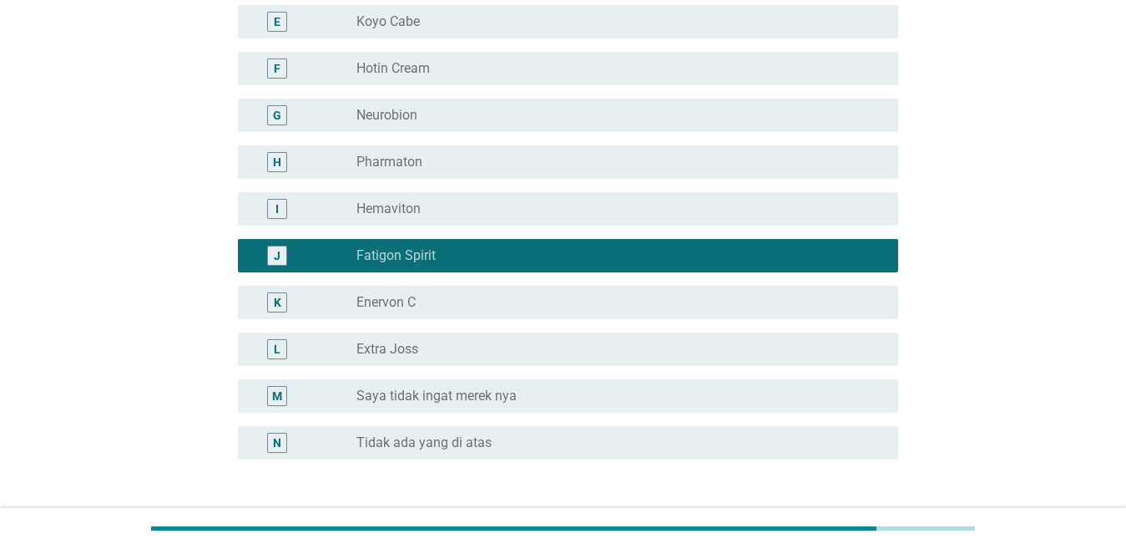
scroll to position [485, 0]
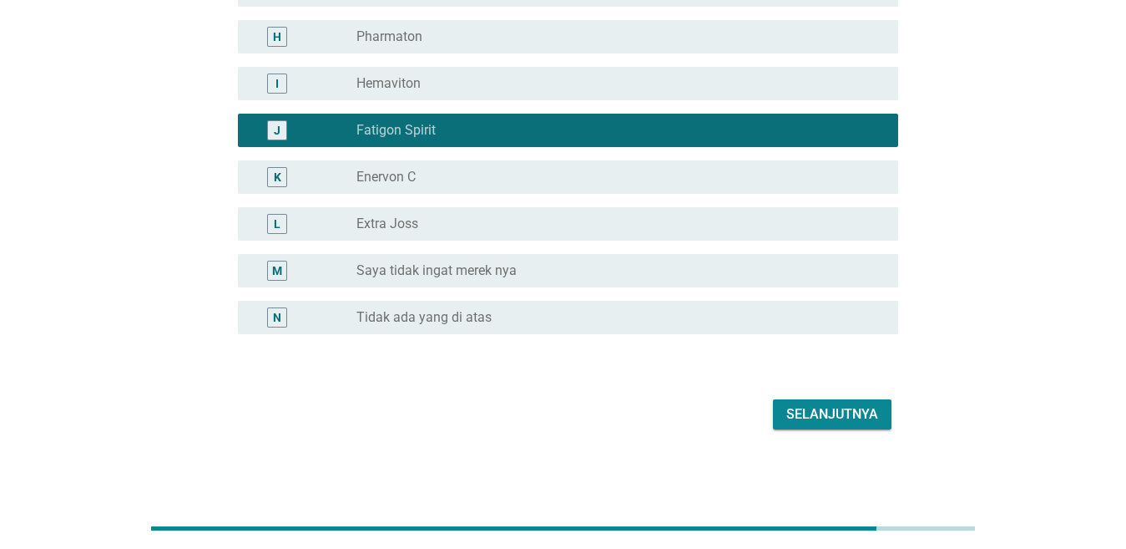
click at [870, 417] on div "Selanjutnya" at bounding box center [833, 414] width 92 height 20
